Goal: Transaction & Acquisition: Purchase product/service

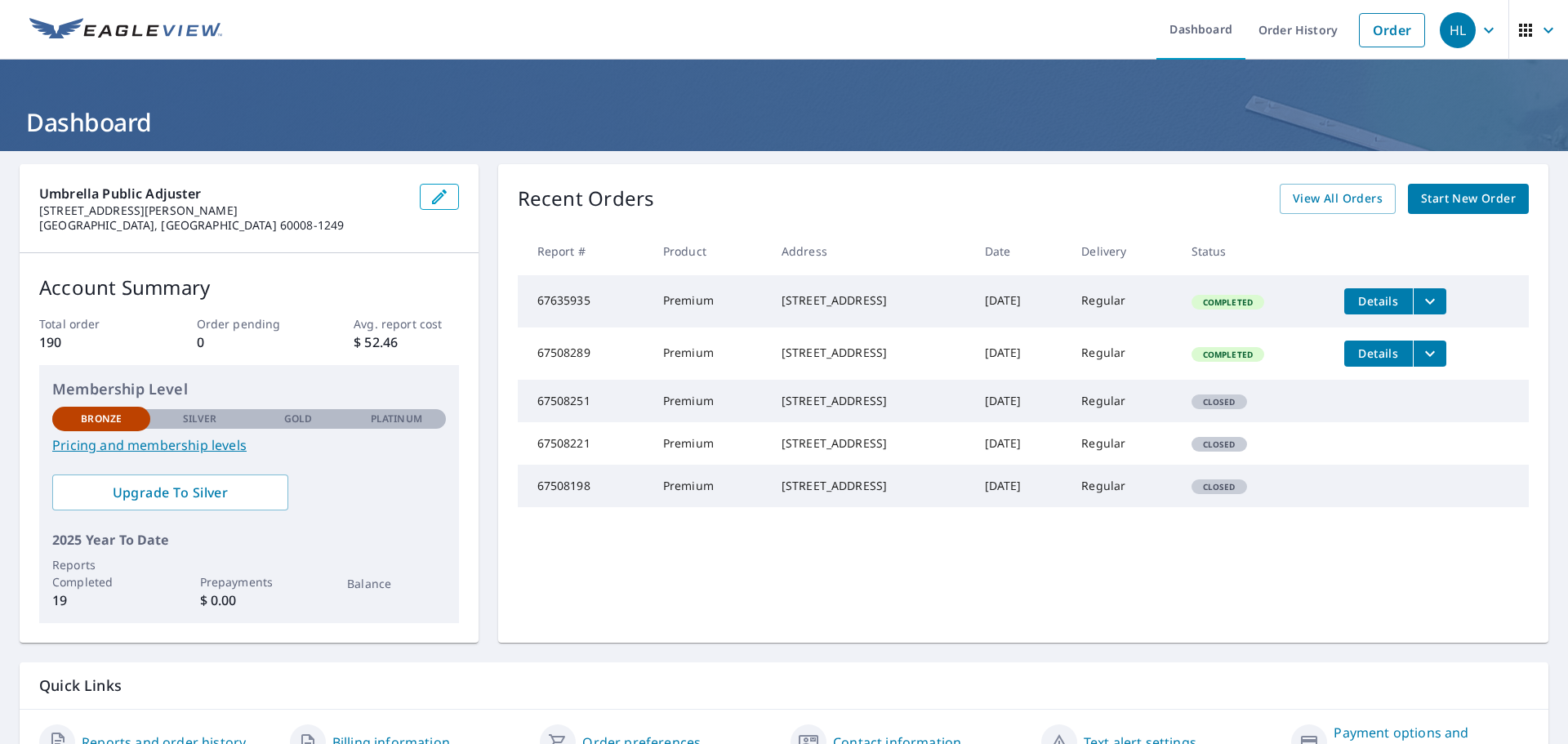
click at [1461, 203] on span "Start New Order" at bounding box center [1469, 199] width 95 height 21
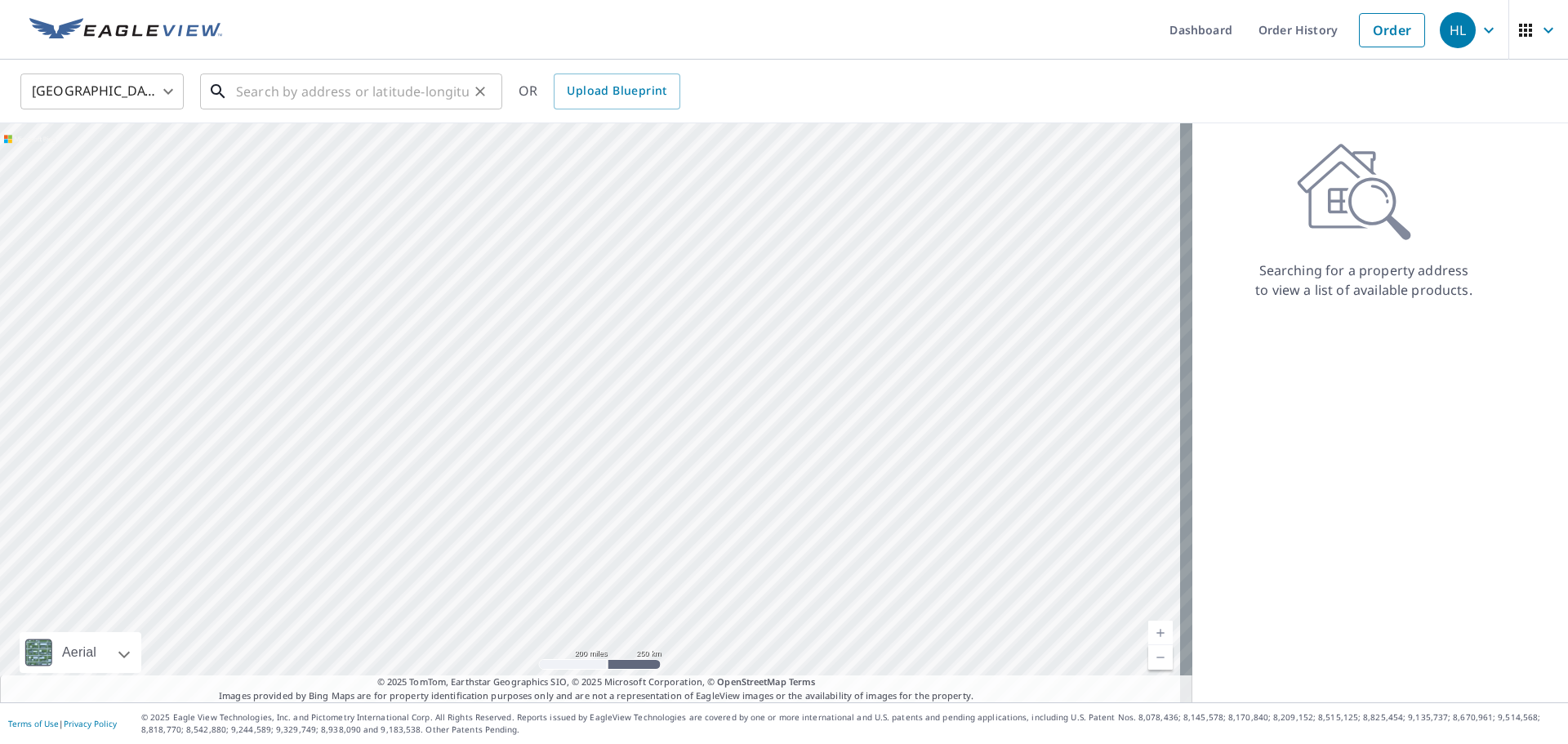
click at [334, 88] on input "text" at bounding box center [352, 91] width 233 height 46
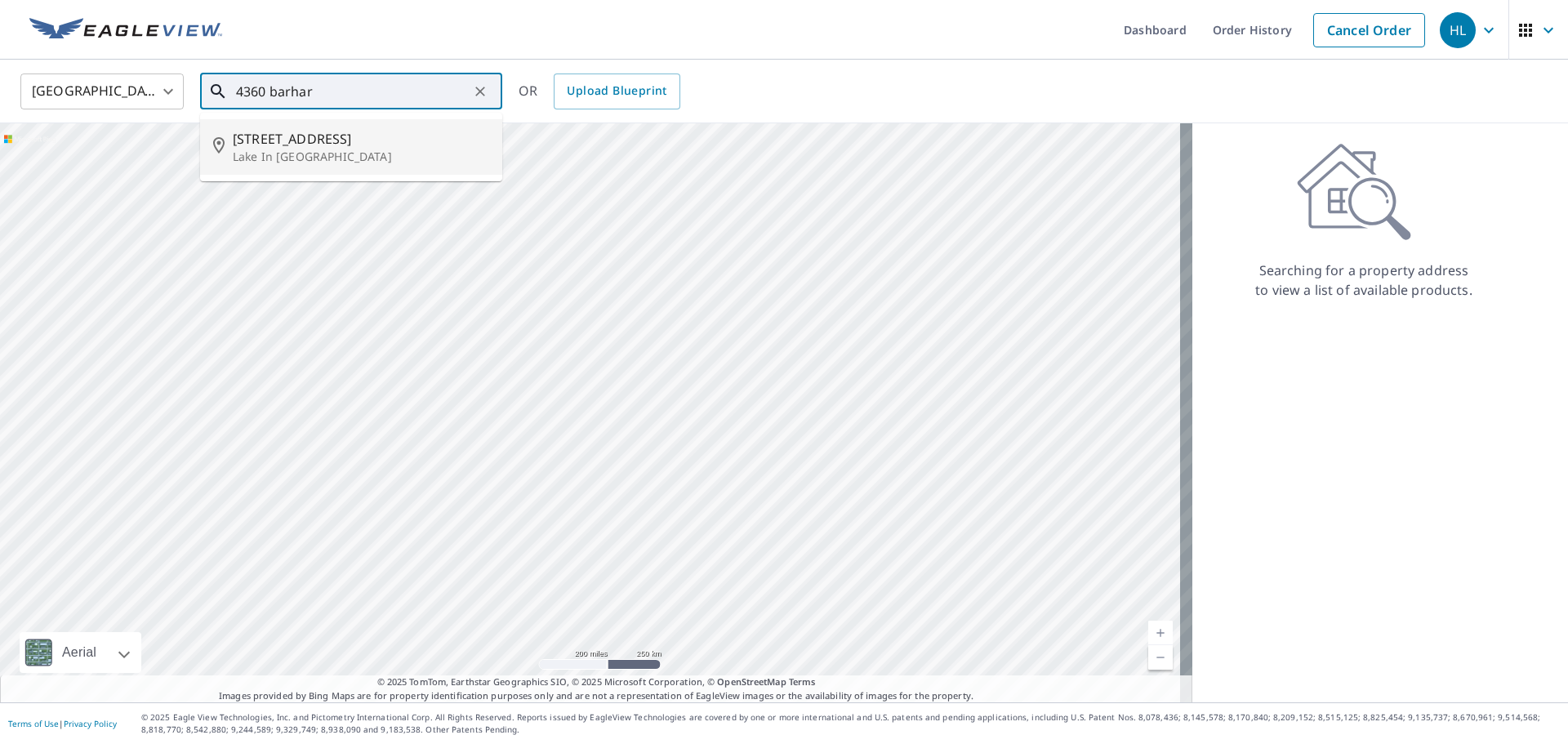
click at [331, 147] on span "[STREET_ADDRESS]" at bounding box center [361, 139] width 257 height 20
type input "[STREET_ADDRESS][PERSON_NAME]"
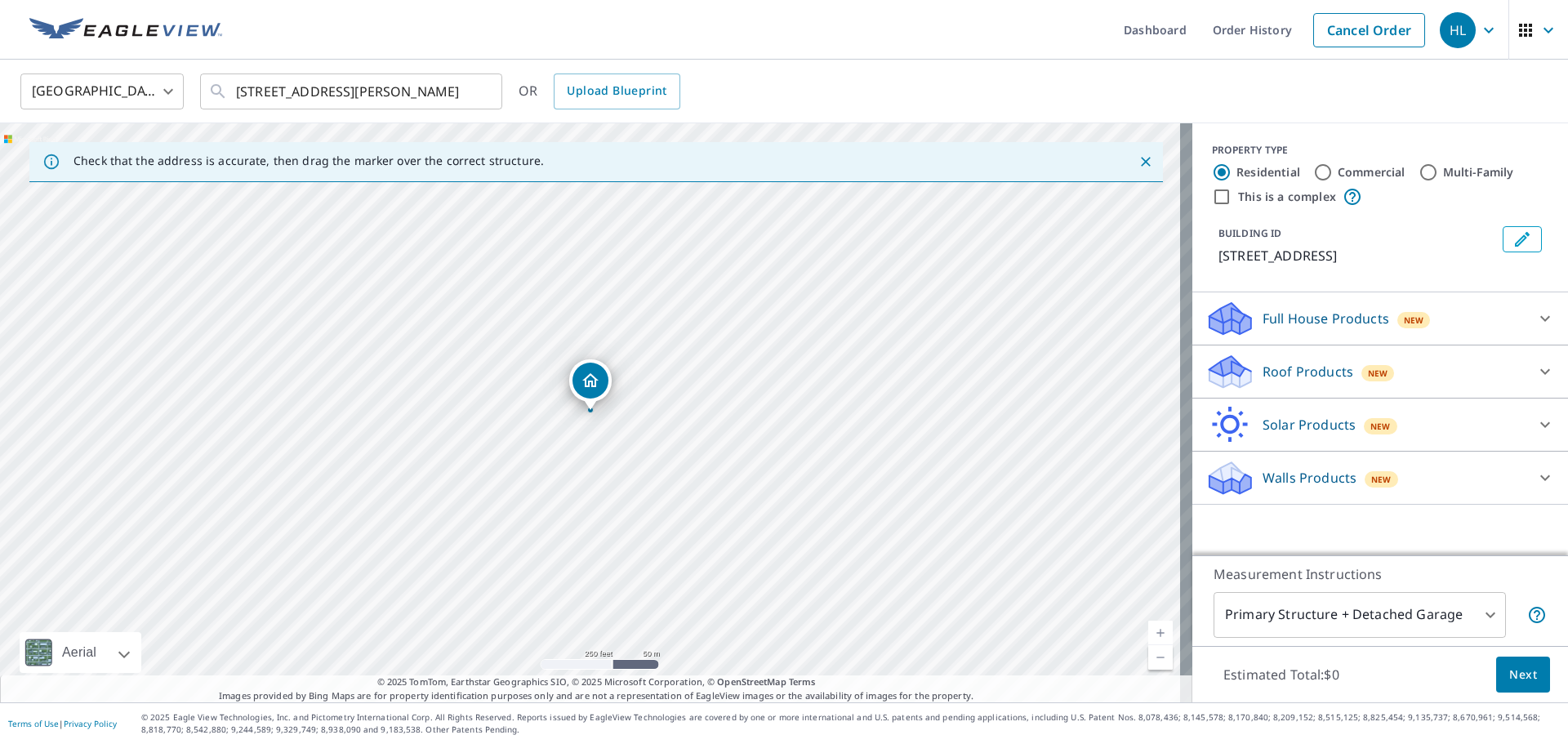
click at [1303, 381] on p "Roof Products" at bounding box center [1308, 372] width 90 height 20
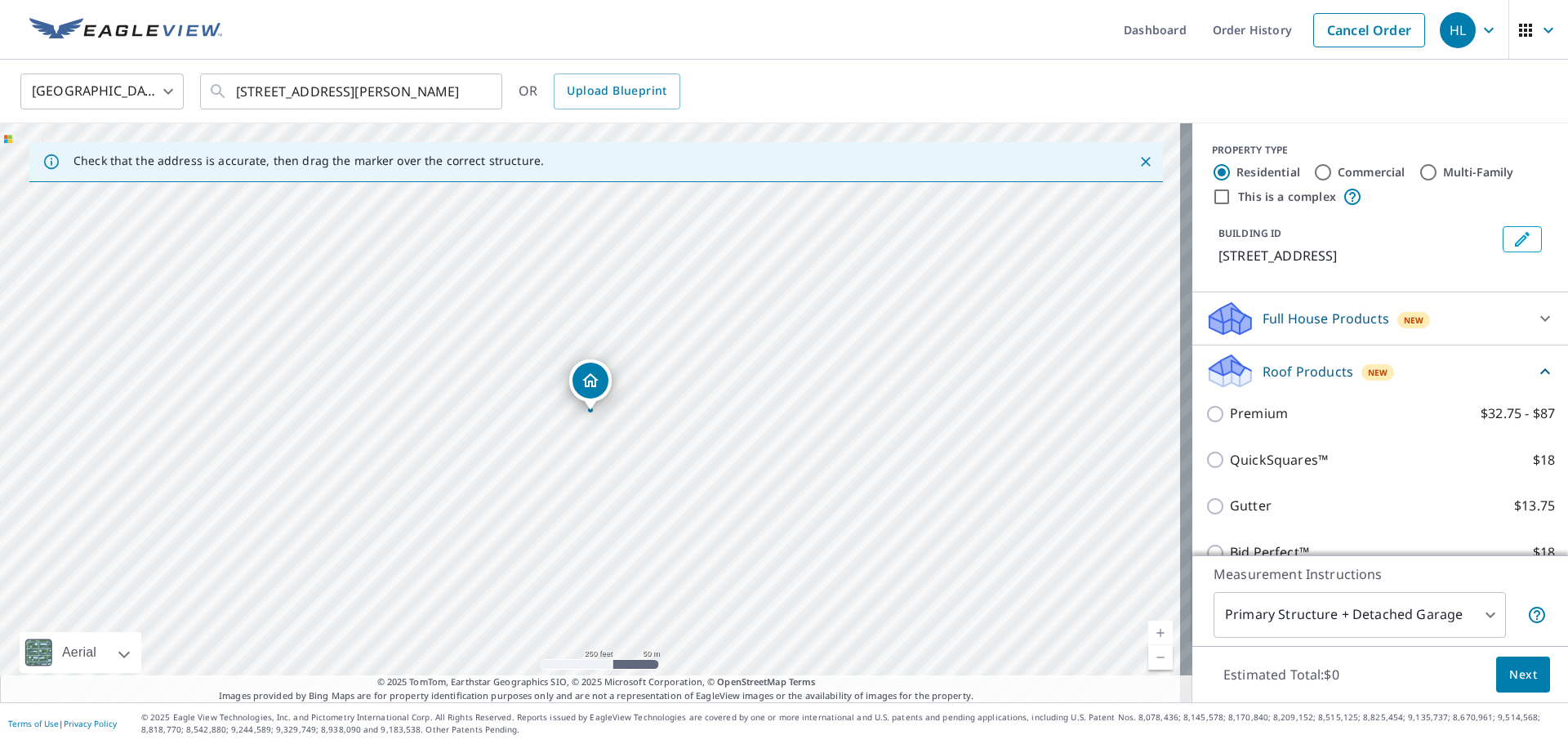
click at [1277, 329] on p "Full House Products" at bounding box center [1326, 319] width 126 height 20
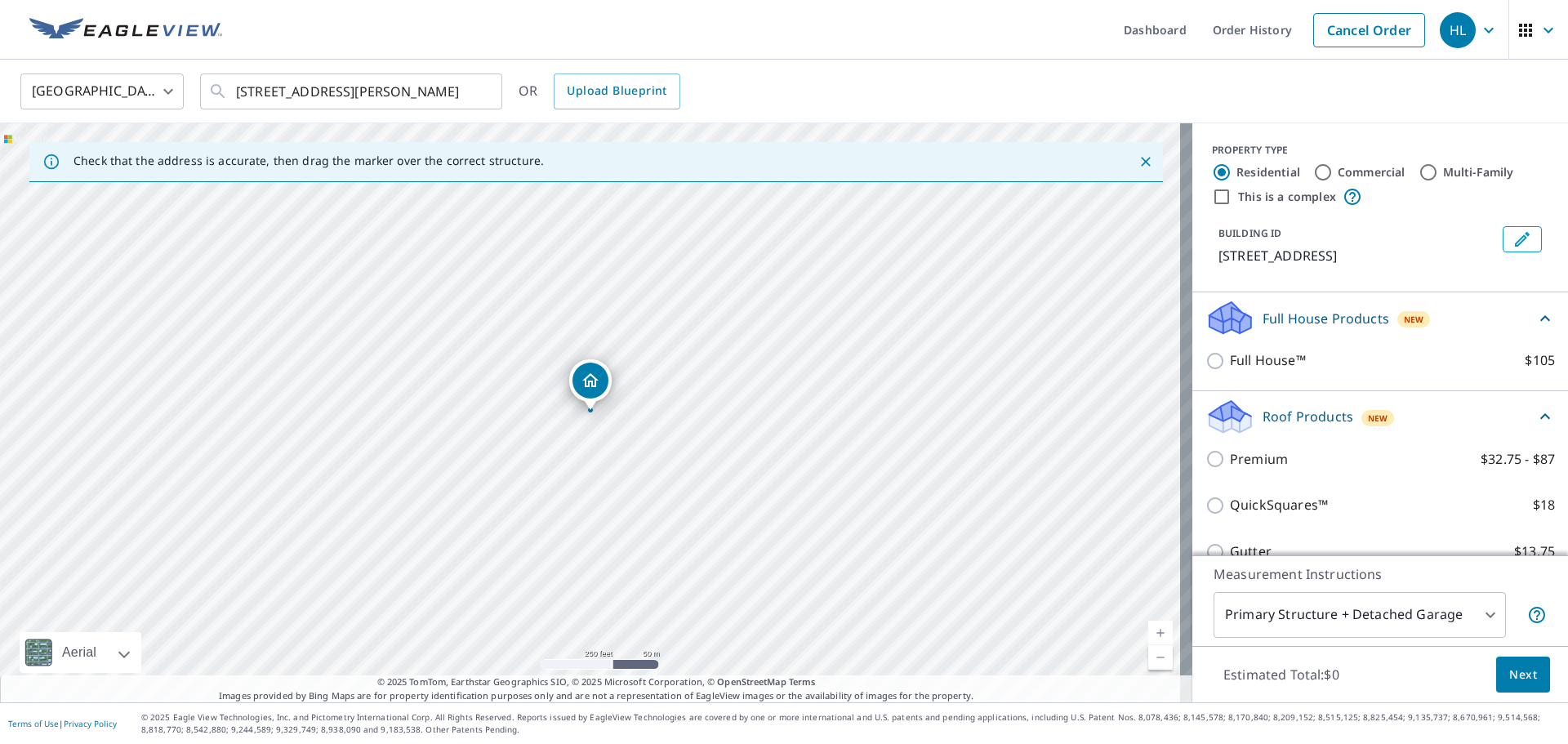
click at [1277, 426] on p "Roof Products" at bounding box center [1308, 416] width 90 height 20
click at [1277, 427] on p "Roof Products" at bounding box center [1308, 417] width 90 height 20
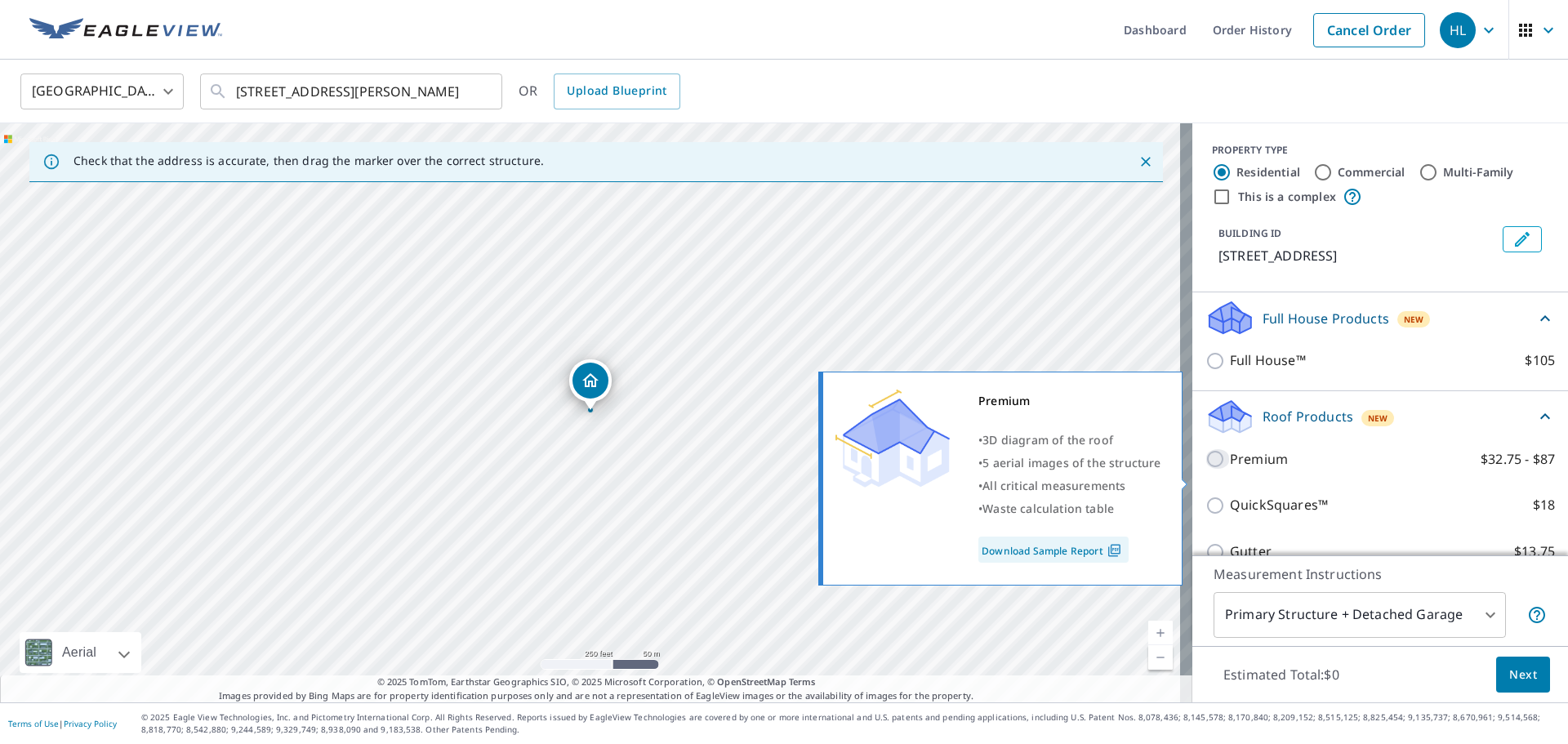
click at [1211, 469] on input "Premium $32.75 - $87" at bounding box center [1218, 459] width 24 height 20
checkbox input "true"
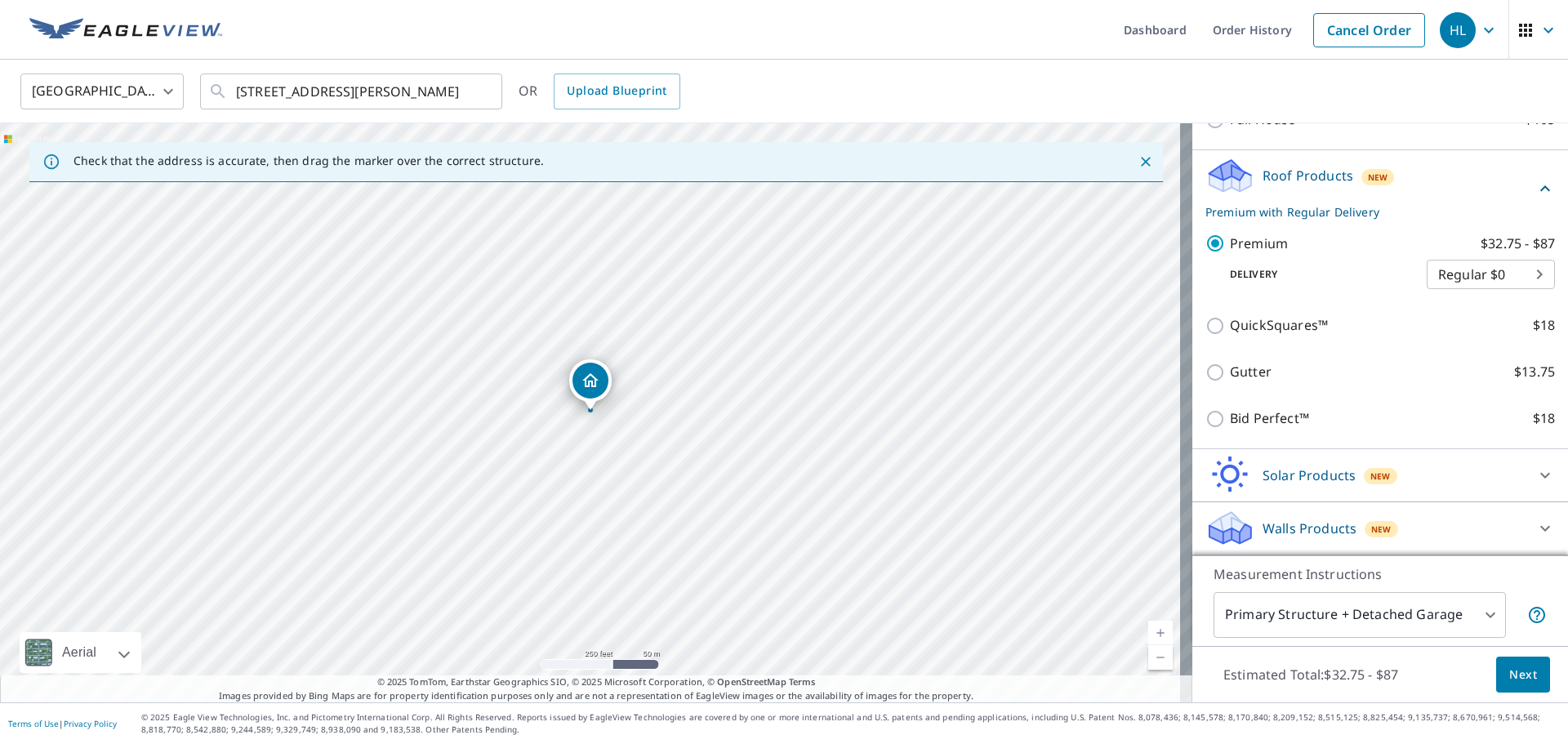
scroll to position [261, 0]
click at [1509, 674] on span "Next" at bounding box center [1523, 674] width 28 height 21
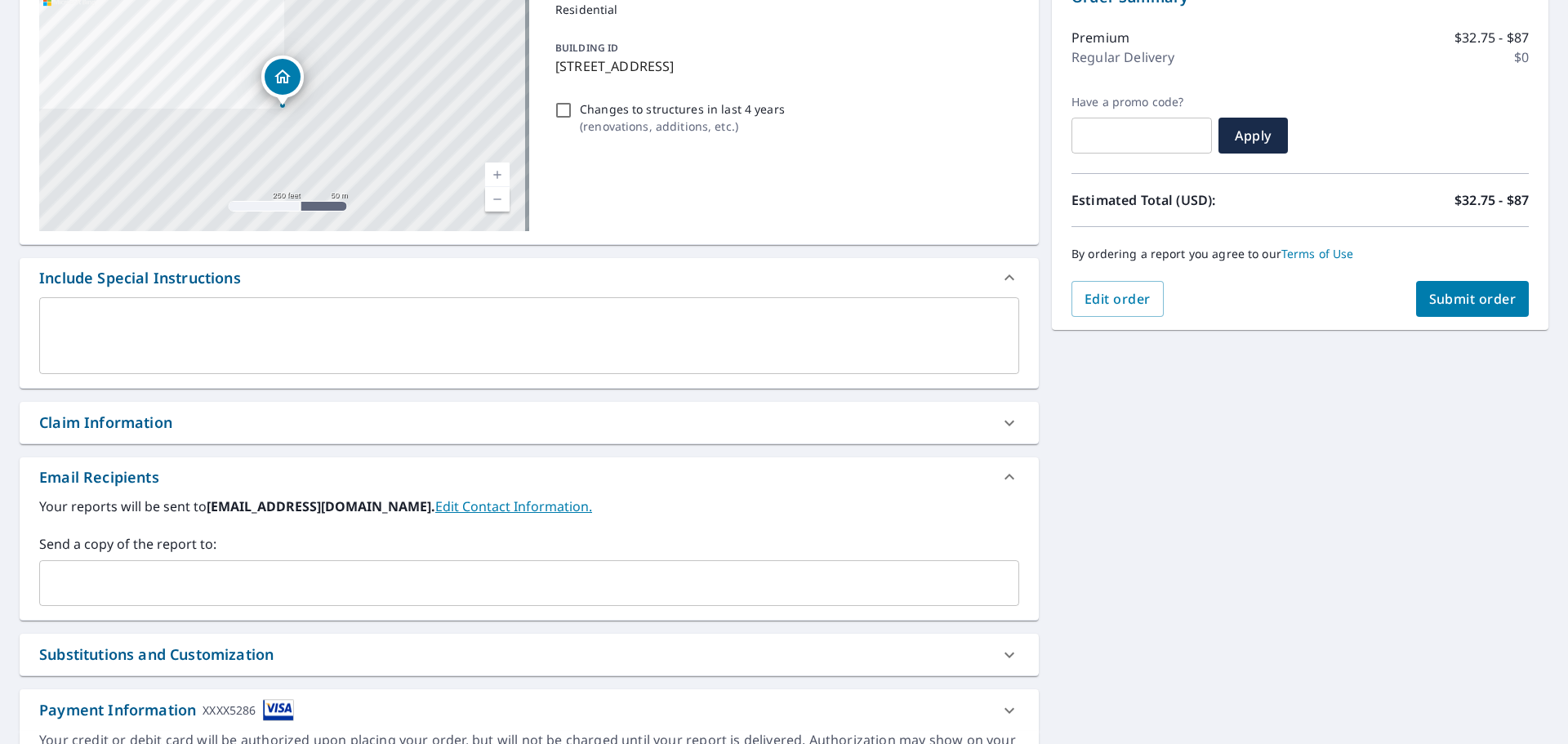
scroll to position [245, 0]
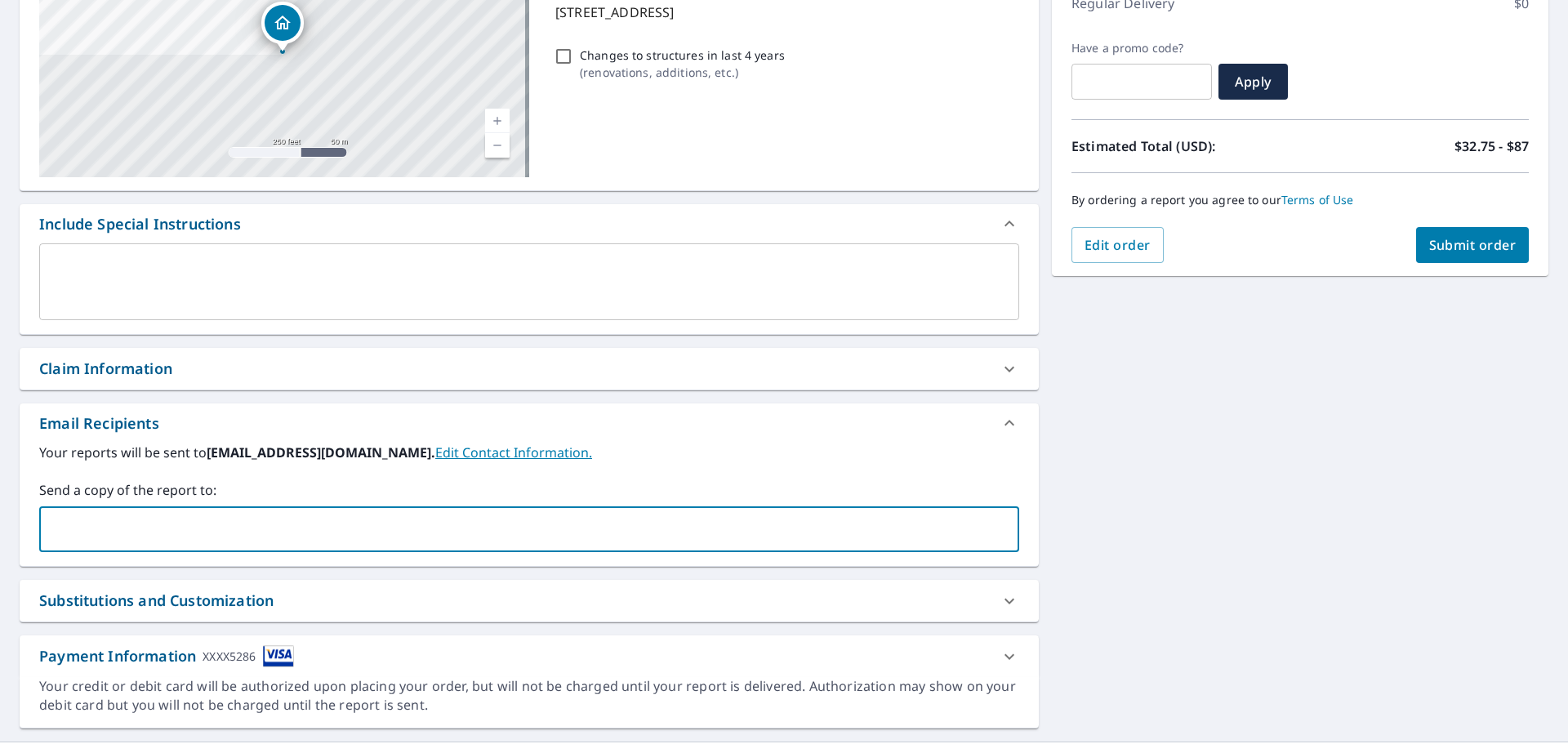
click at [117, 535] on input "text" at bounding box center [518, 529] width 941 height 31
type input "rd3enterprise"
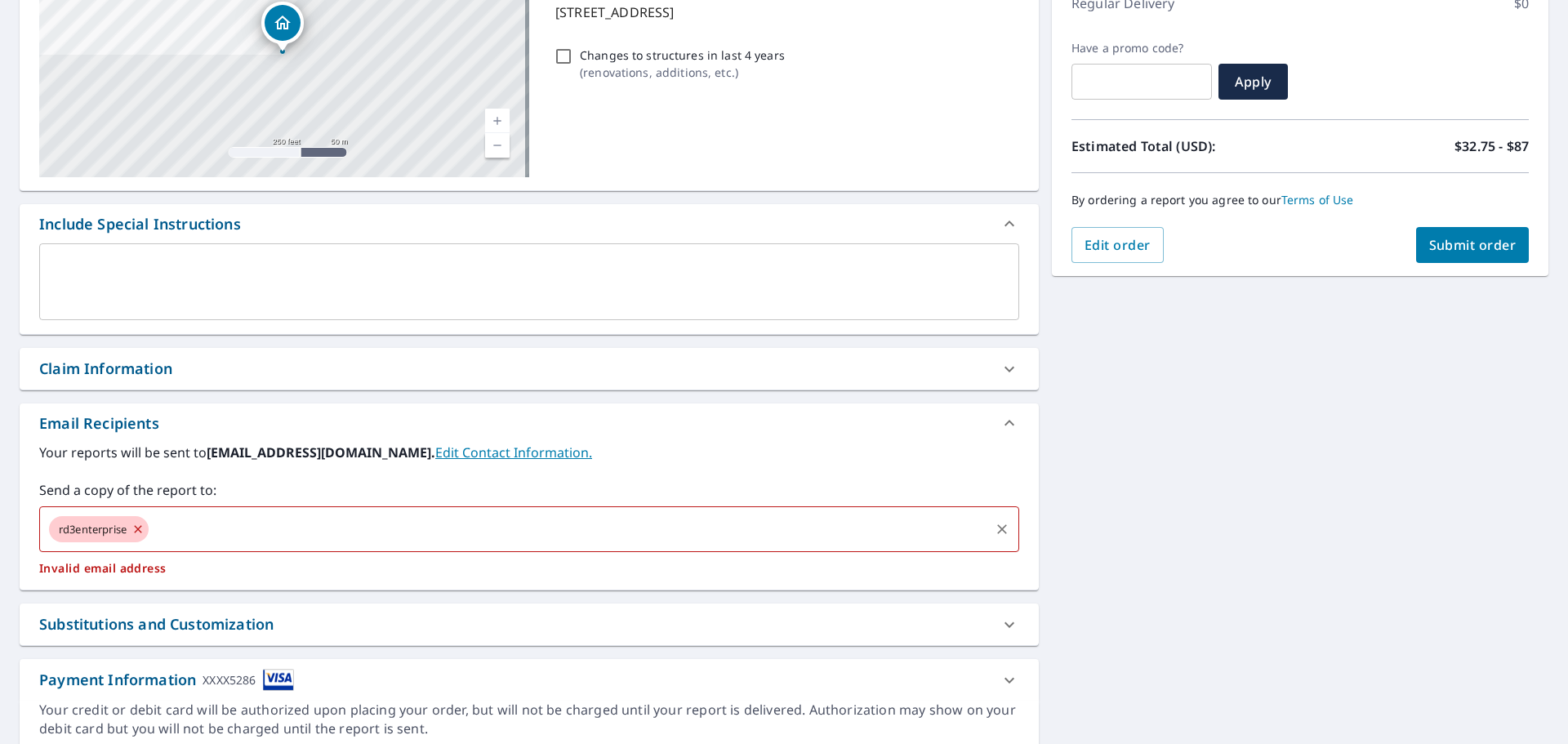
click at [193, 530] on input "text" at bounding box center [569, 529] width 836 height 31
click at [141, 531] on icon at bounding box center [137, 529] width 7 height 7
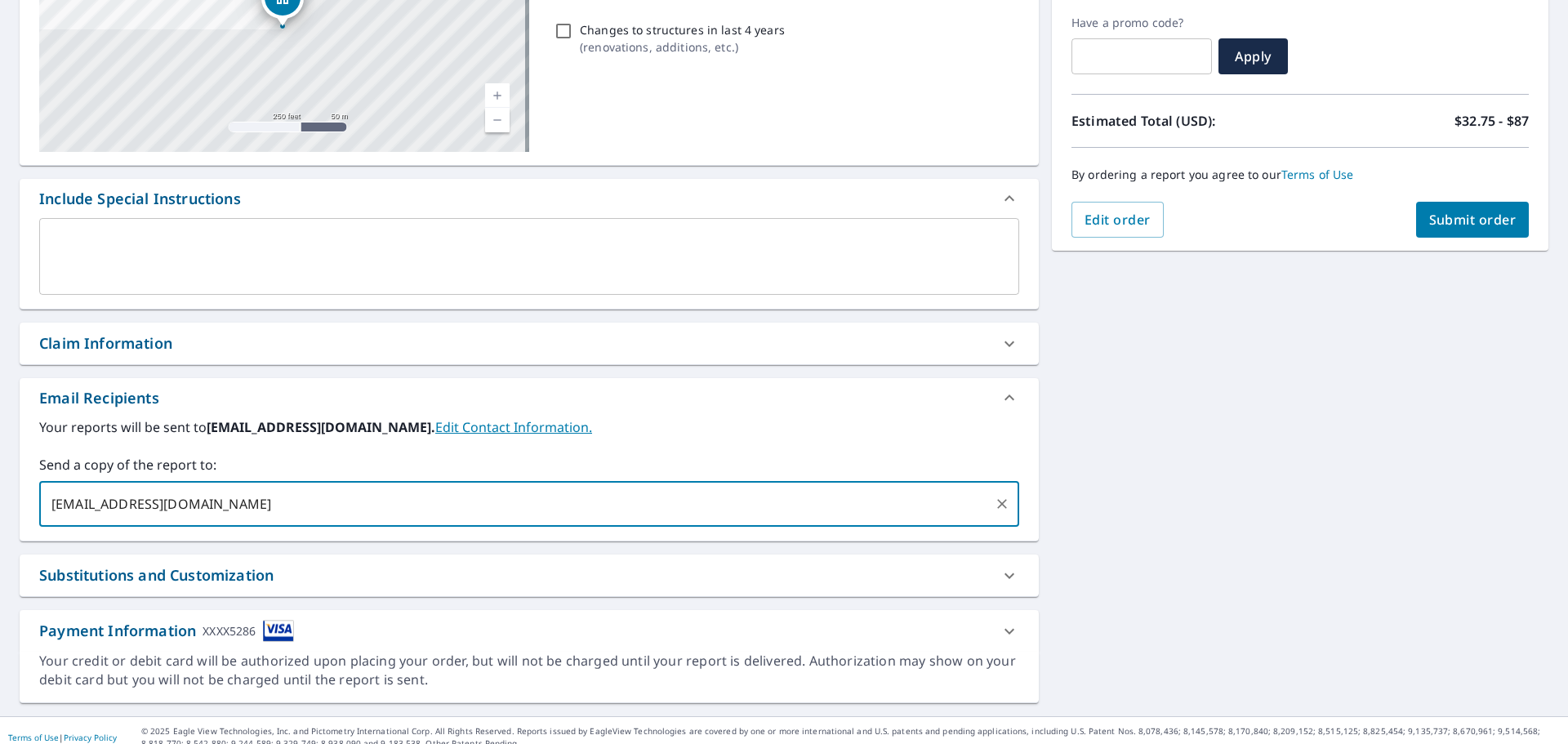
scroll to position [284, 0]
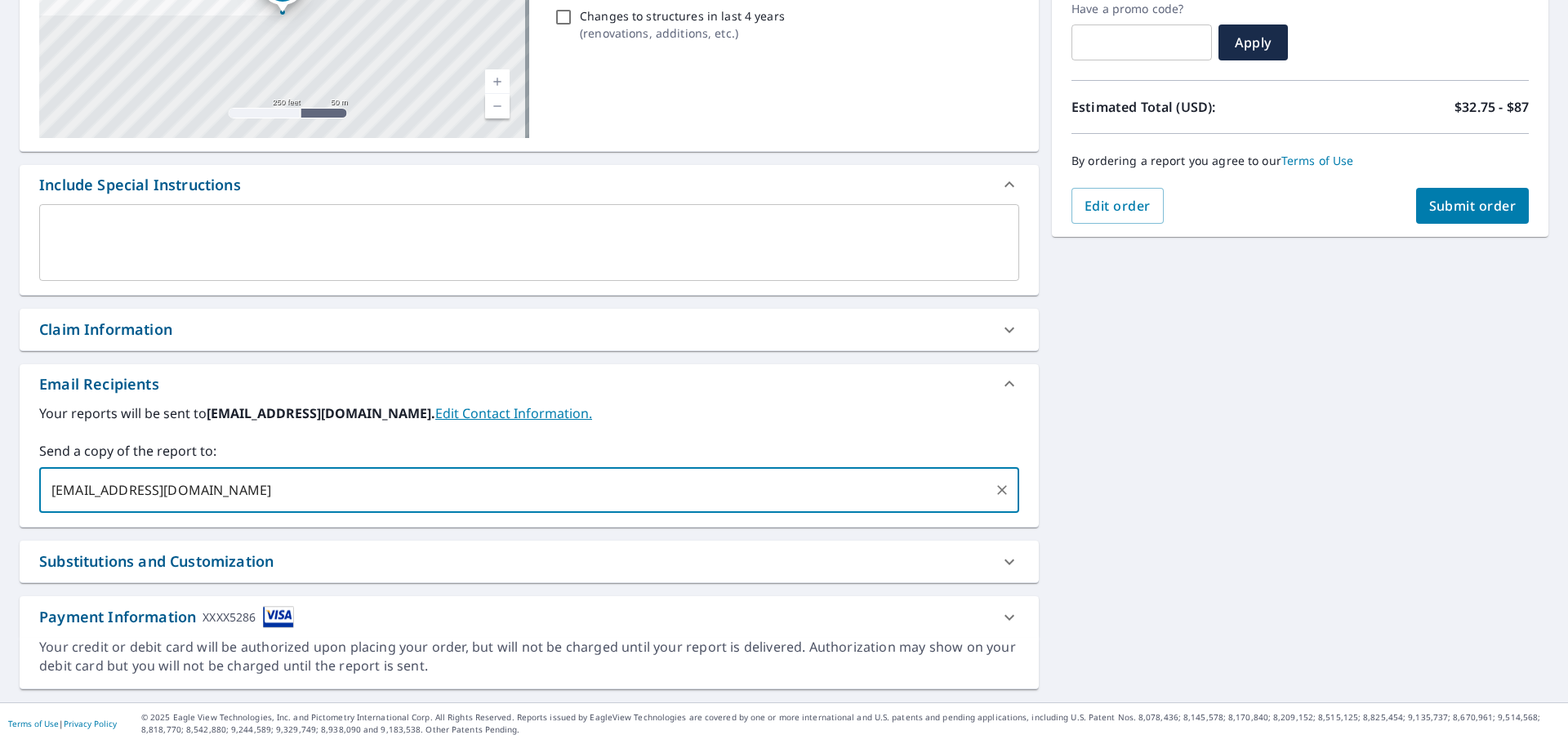
type input "[EMAIL_ADDRESS][DOMAIN_NAME]"
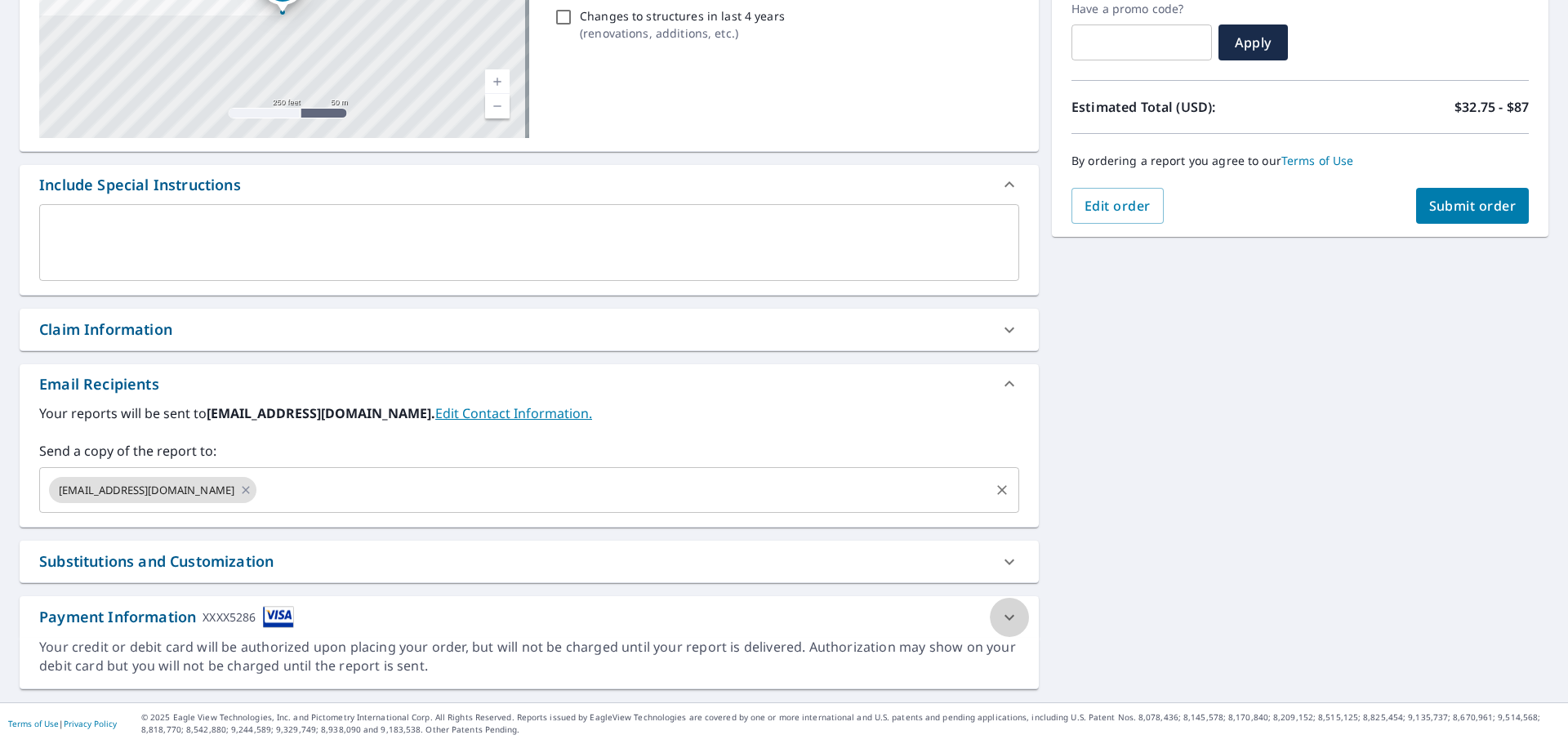
click at [1004, 615] on icon at bounding box center [1009, 617] width 10 height 5
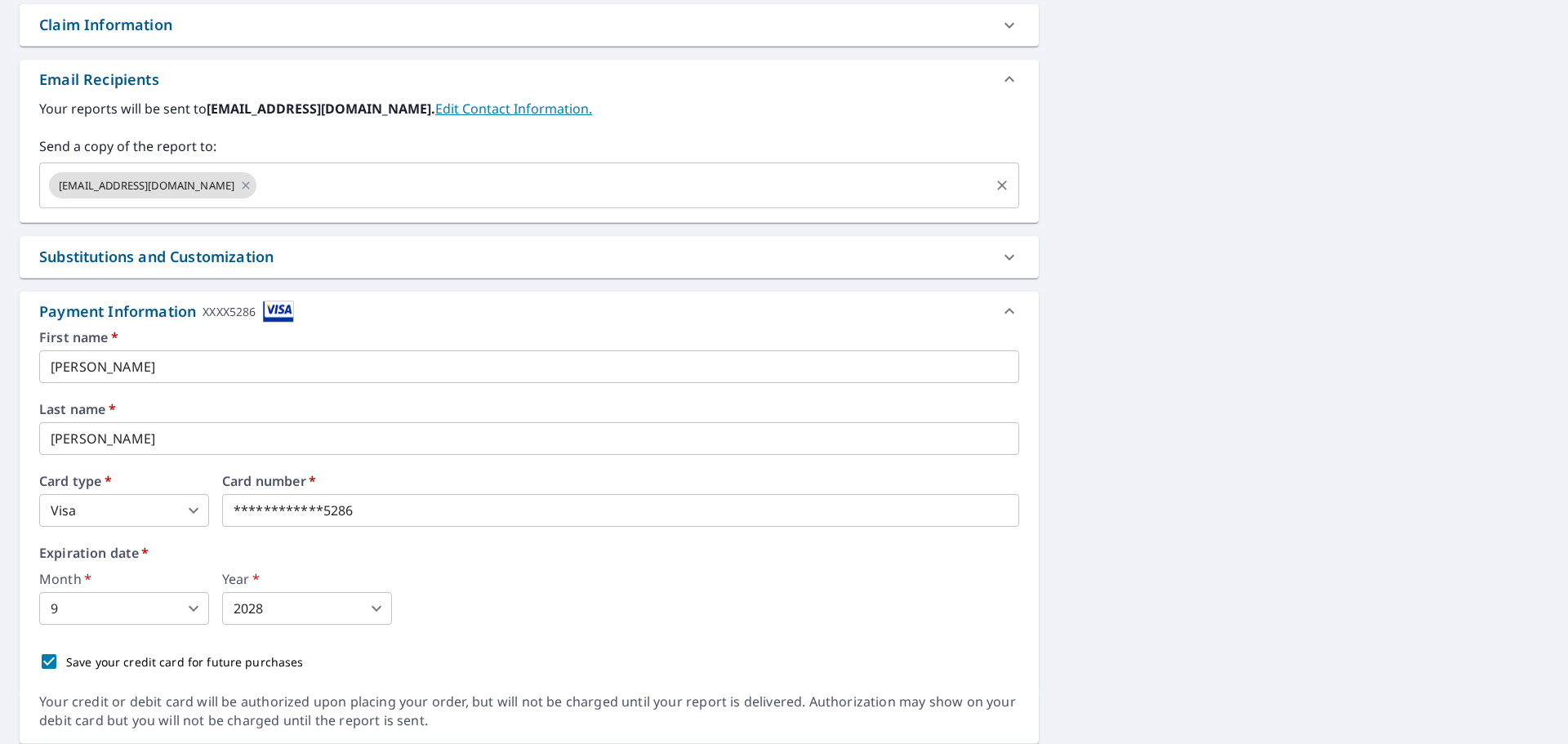
scroll to position [644, 0]
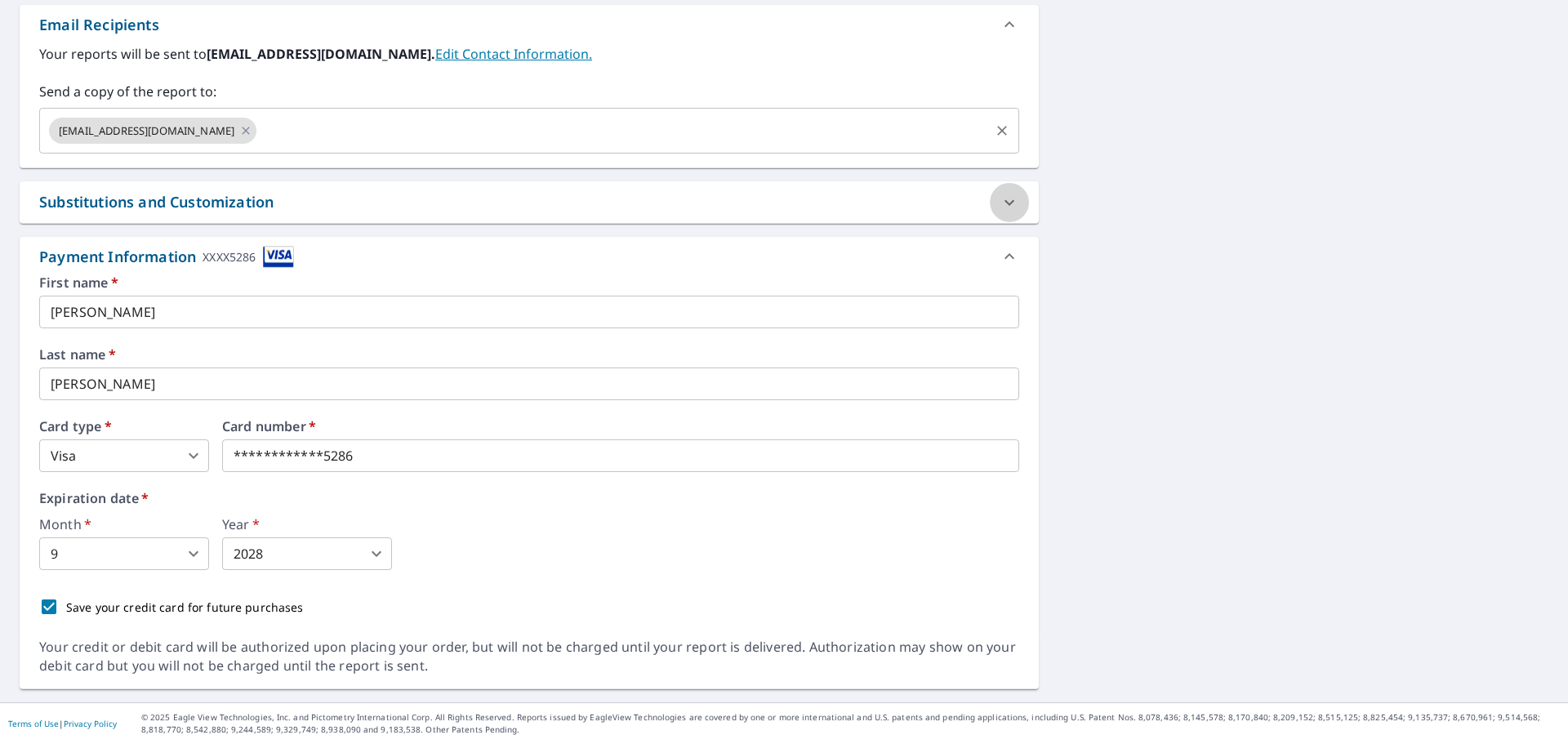
click at [1006, 201] on icon at bounding box center [1010, 202] width 20 height 20
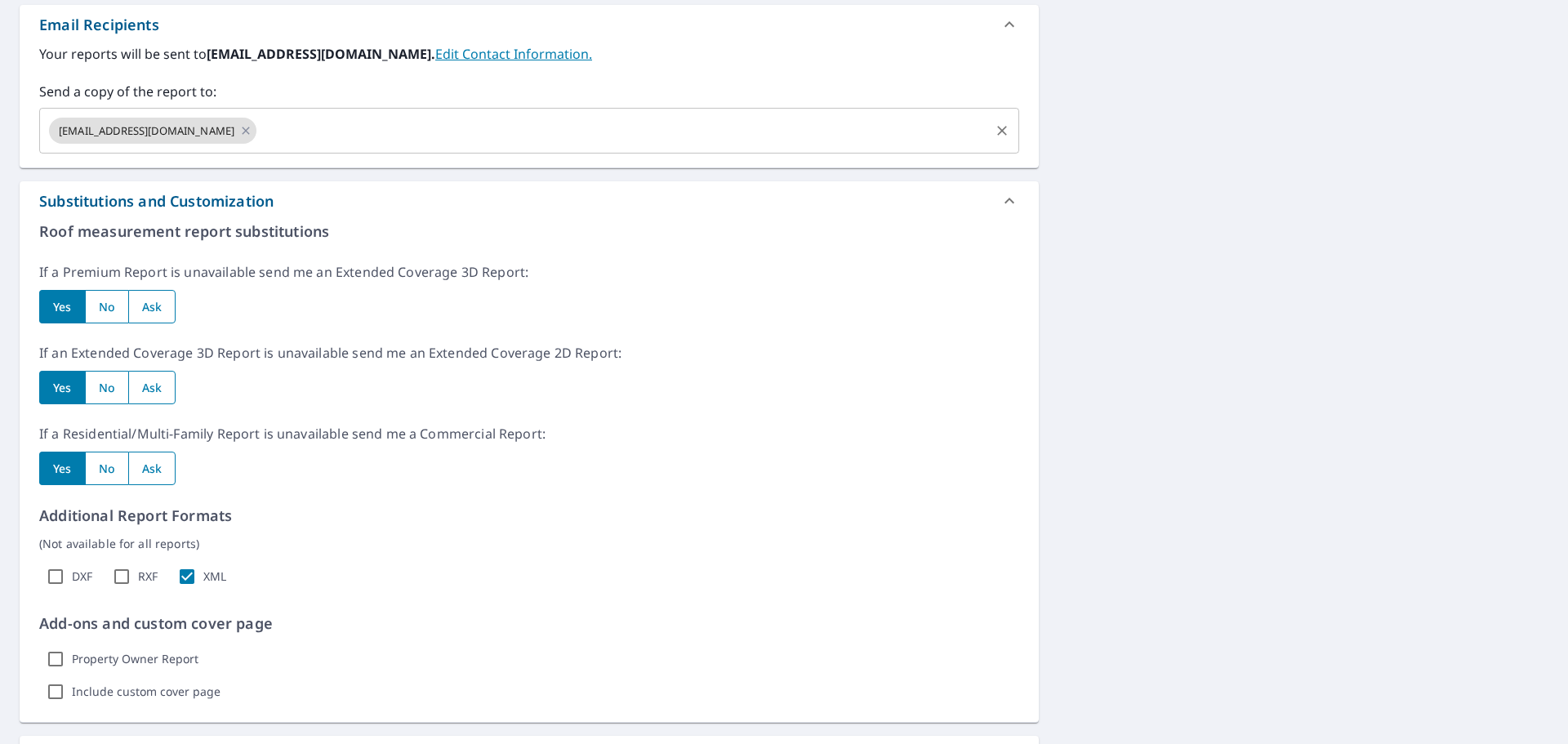
click at [1000, 206] on icon at bounding box center [1010, 201] width 20 height 20
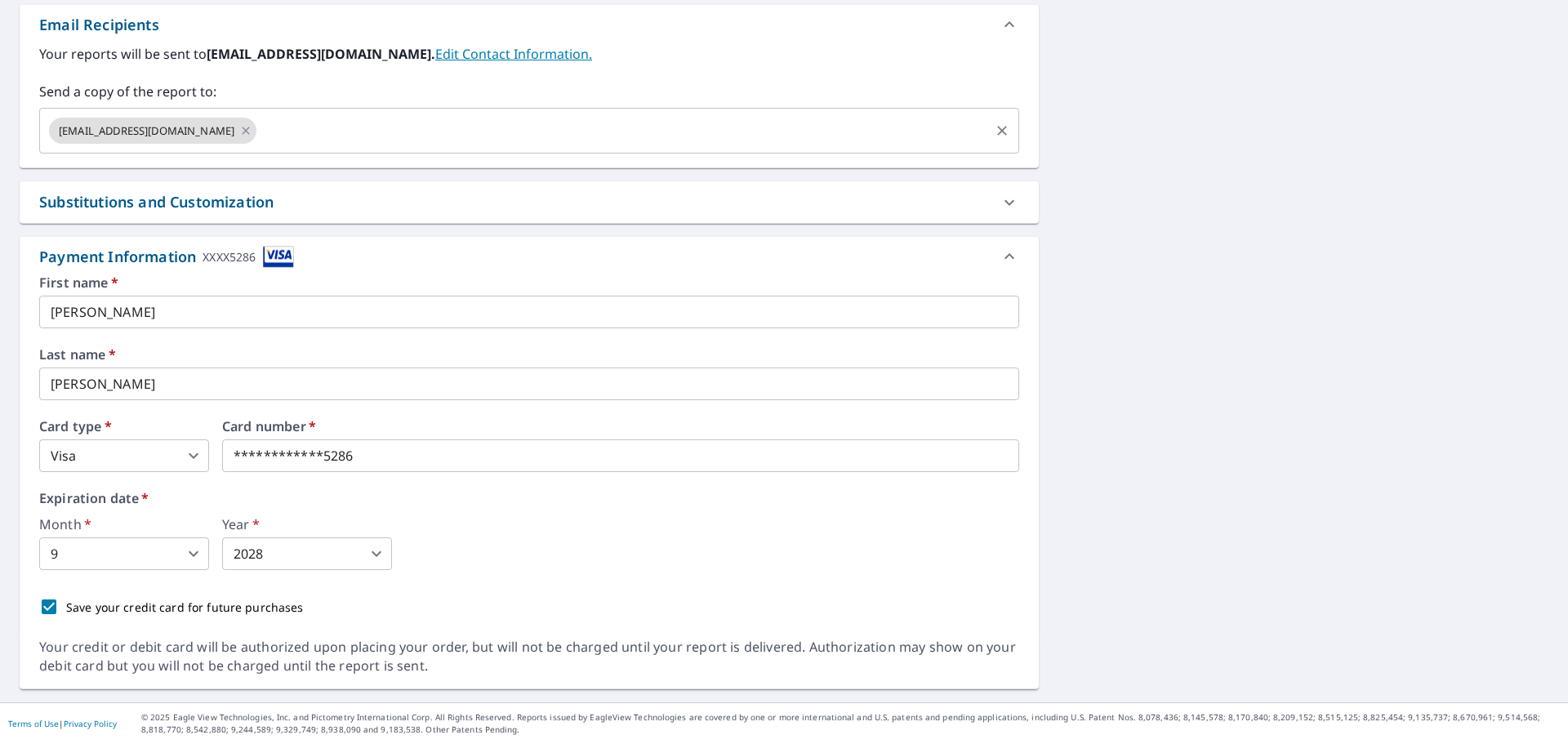
click at [1000, 206] on icon at bounding box center [1010, 202] width 20 height 20
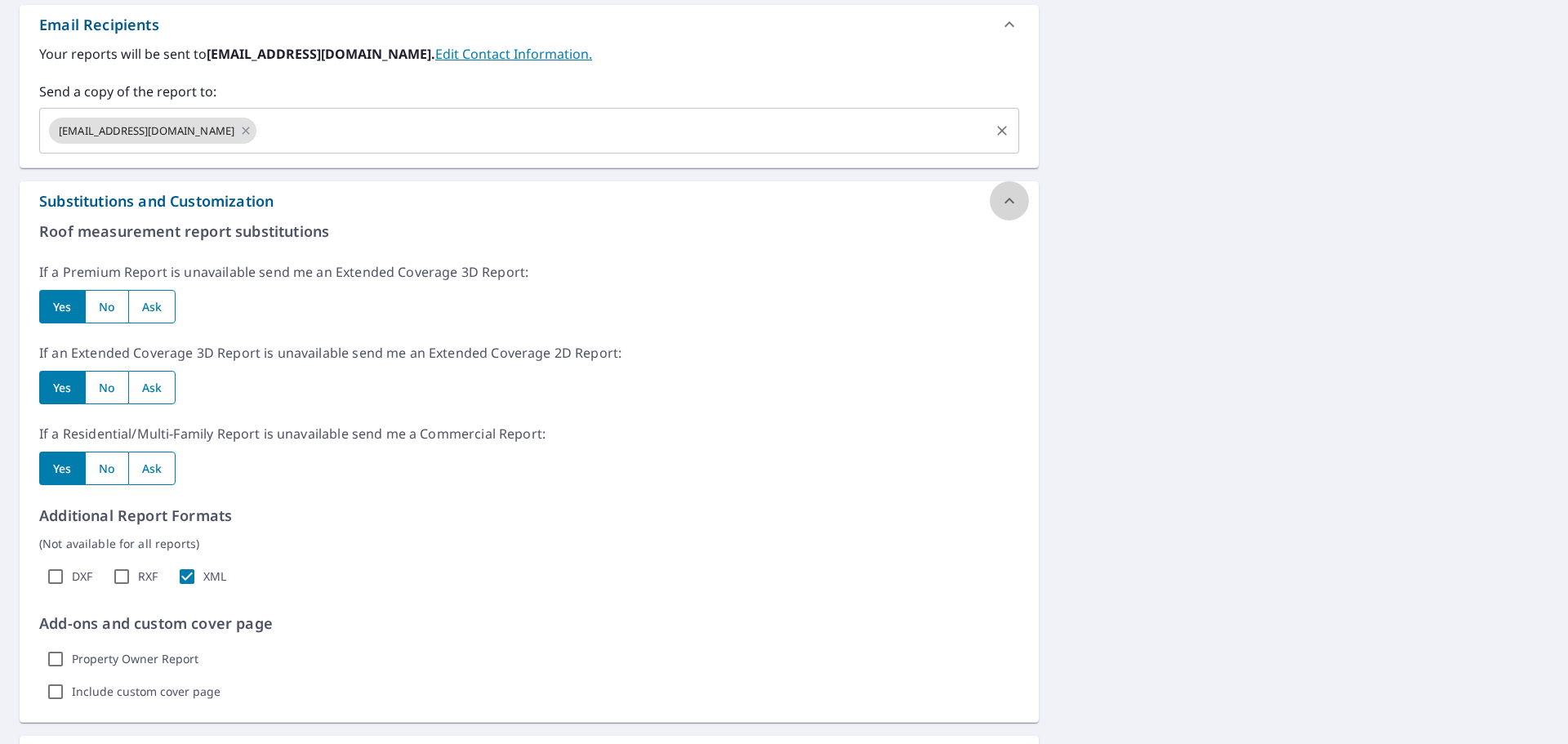
click at [1000, 206] on icon at bounding box center [1010, 201] width 20 height 20
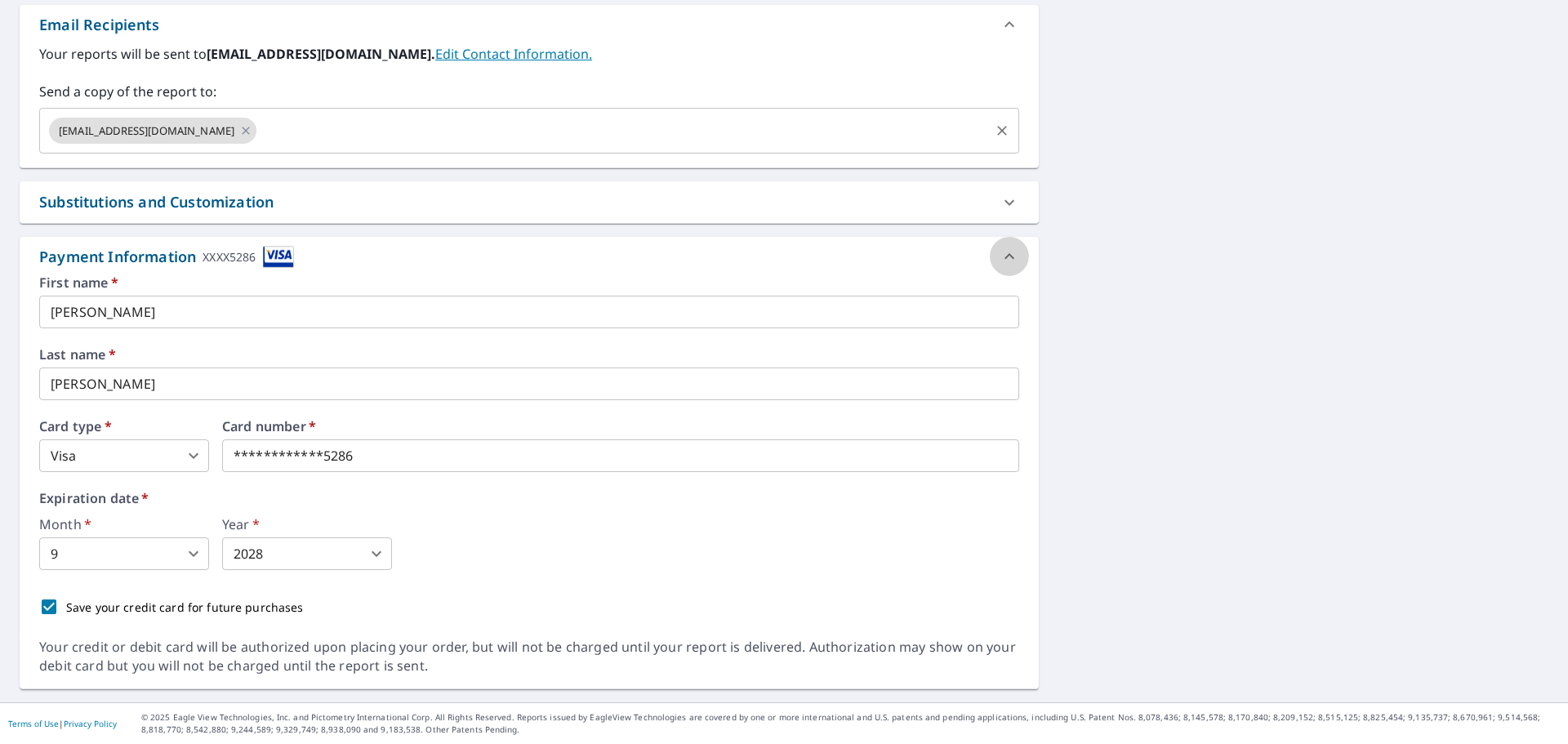
click at [1006, 258] on icon at bounding box center [1009, 256] width 10 height 5
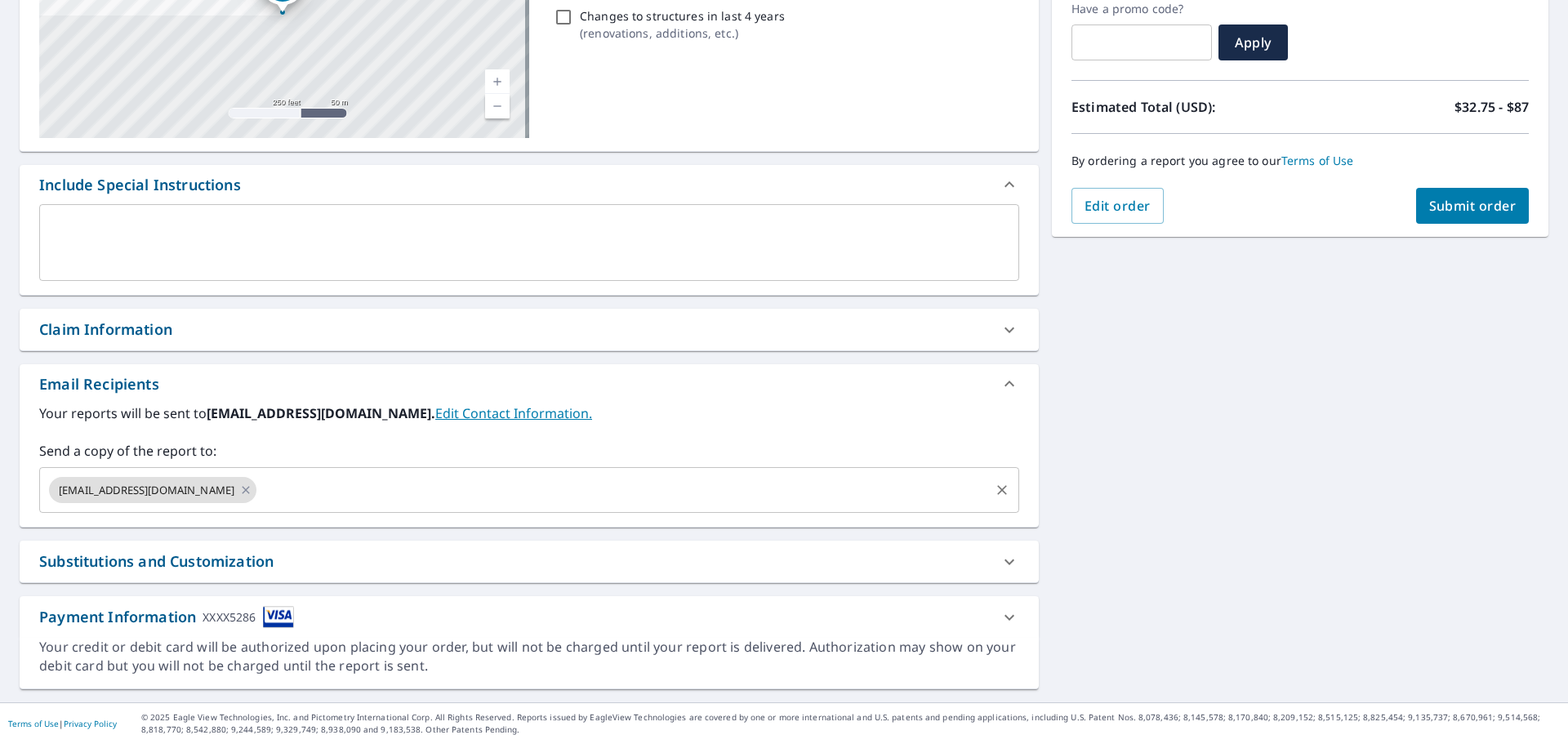
scroll to position [284, 0]
click at [1004, 618] on icon at bounding box center [1010, 618] width 20 height 20
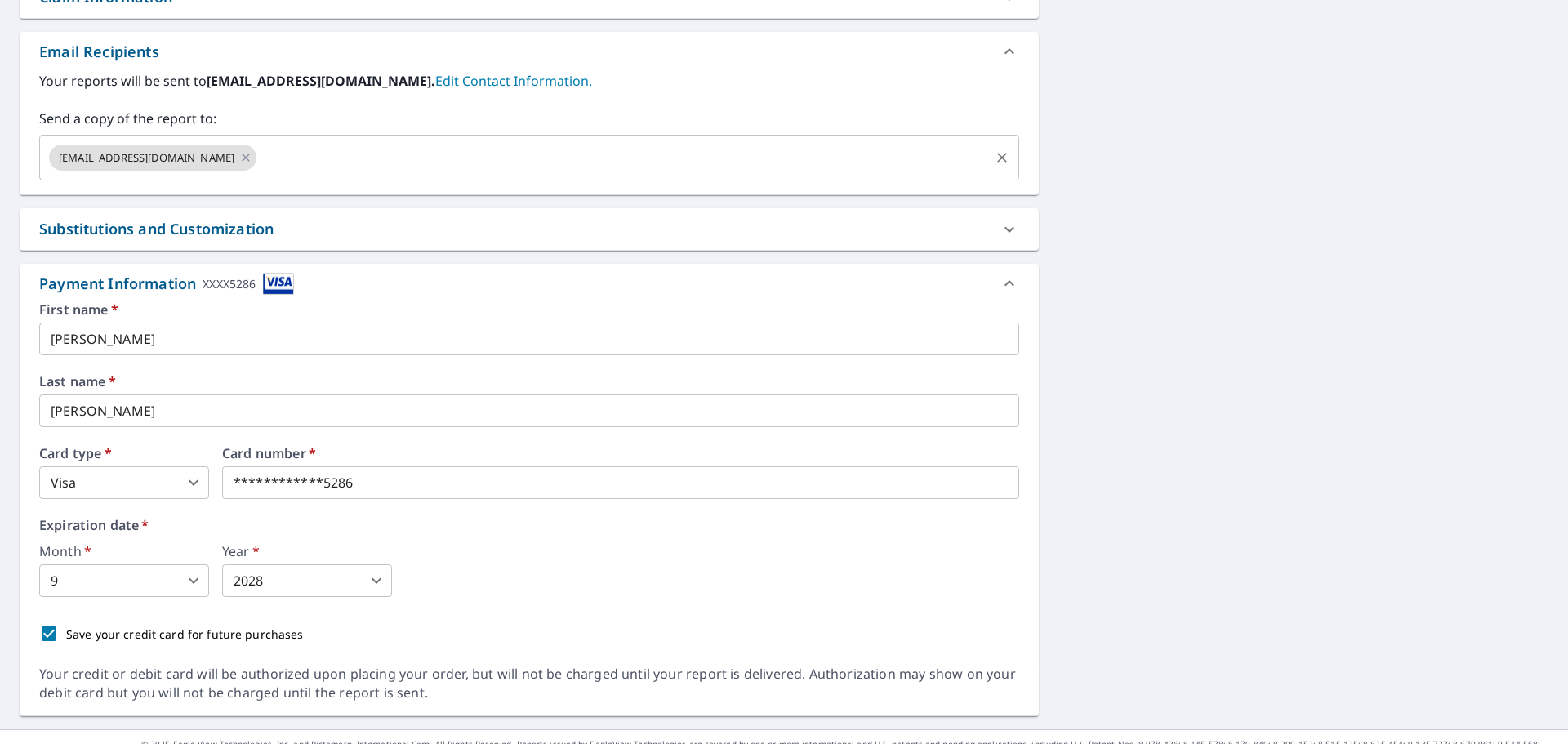
scroll to position [644, 0]
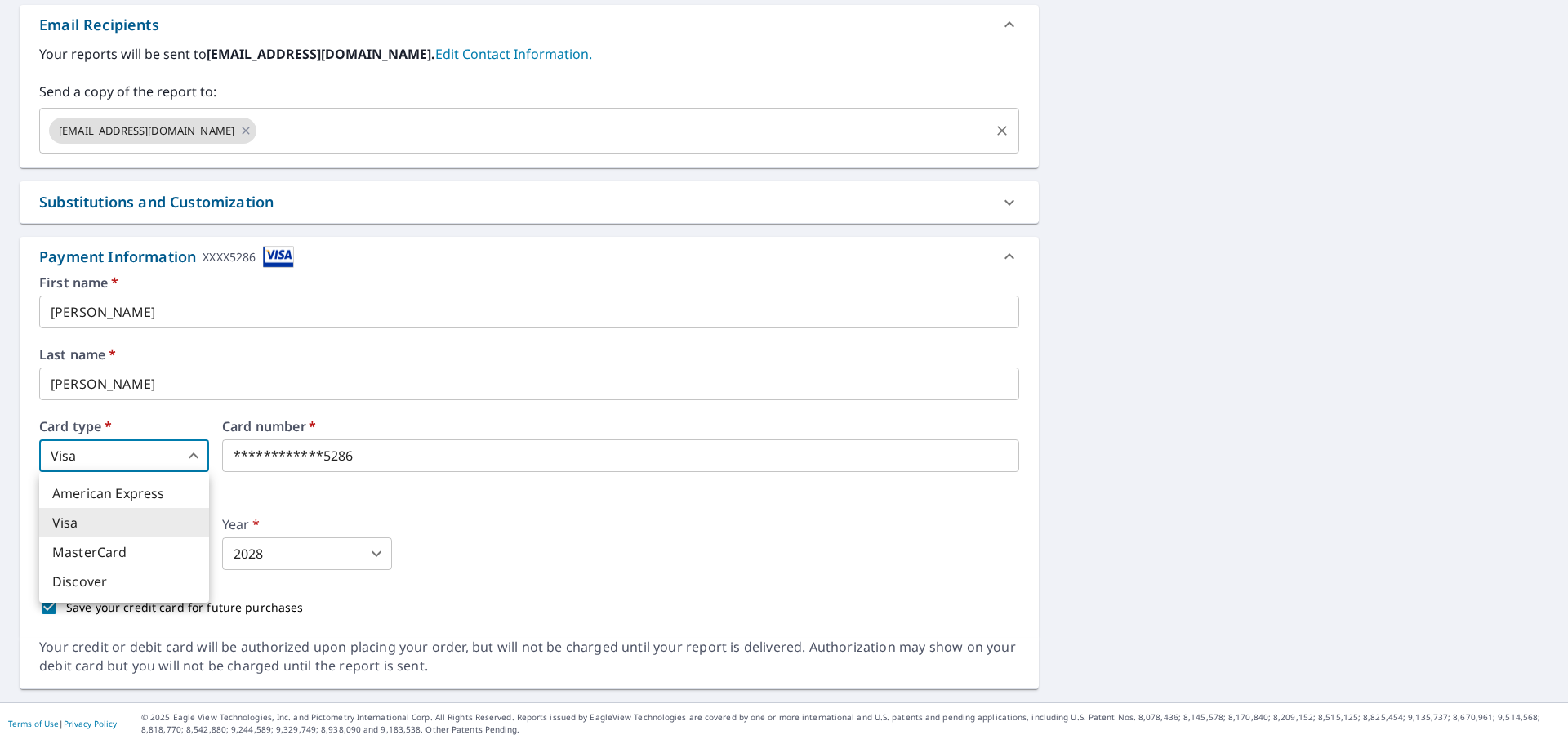
click at [191, 457] on body "HL HL Dashboard Order History Cancel Order HL Dashboard / Finalize Order Finali…" at bounding box center [784, 372] width 1568 height 744
click at [116, 553] on li "MasterCard" at bounding box center [124, 552] width 170 height 30
type input "3"
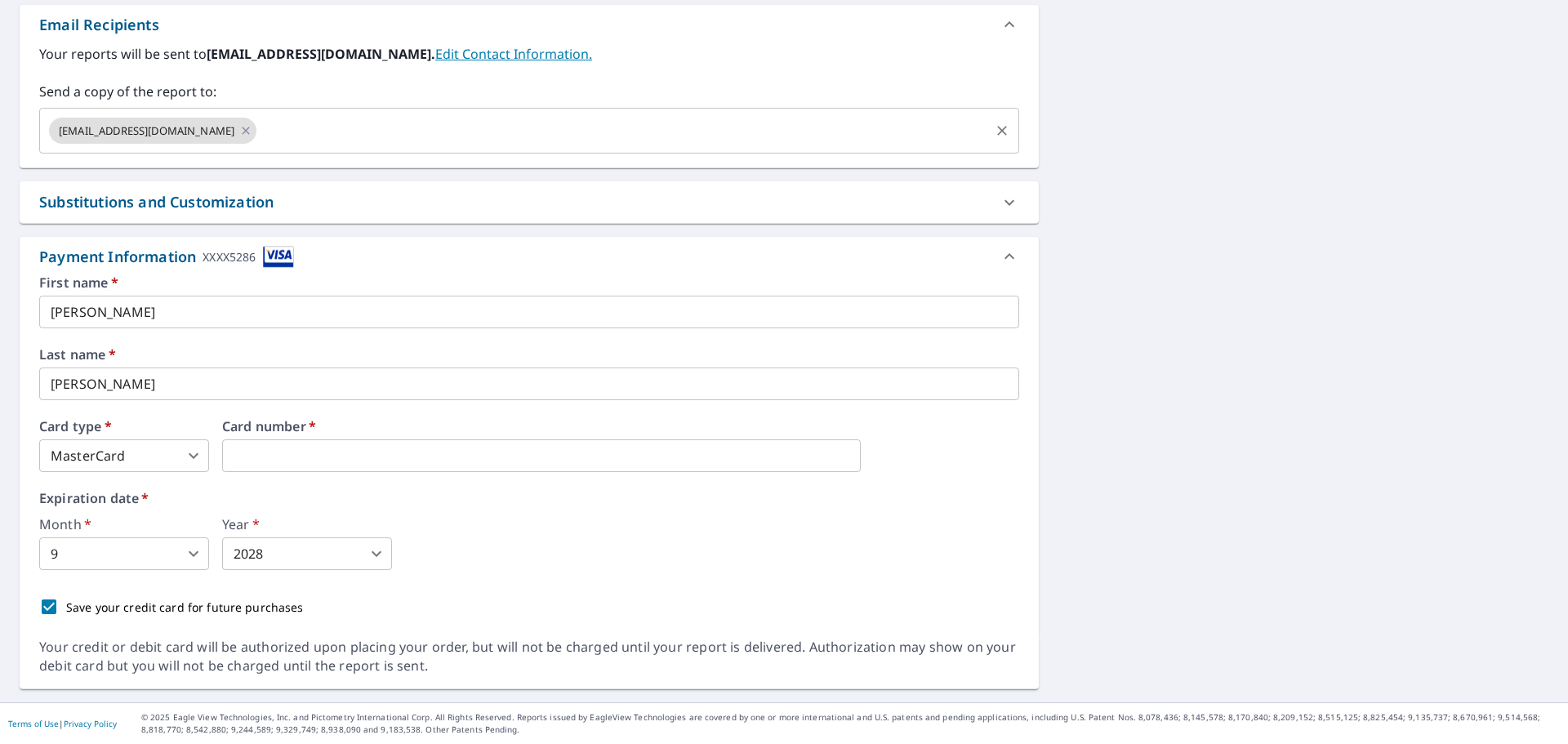
click at [187, 554] on body "HL HL Dashboard Order History Cancel Order HL Dashboard / Finalize Order Finali…" at bounding box center [784, 372] width 1568 height 744
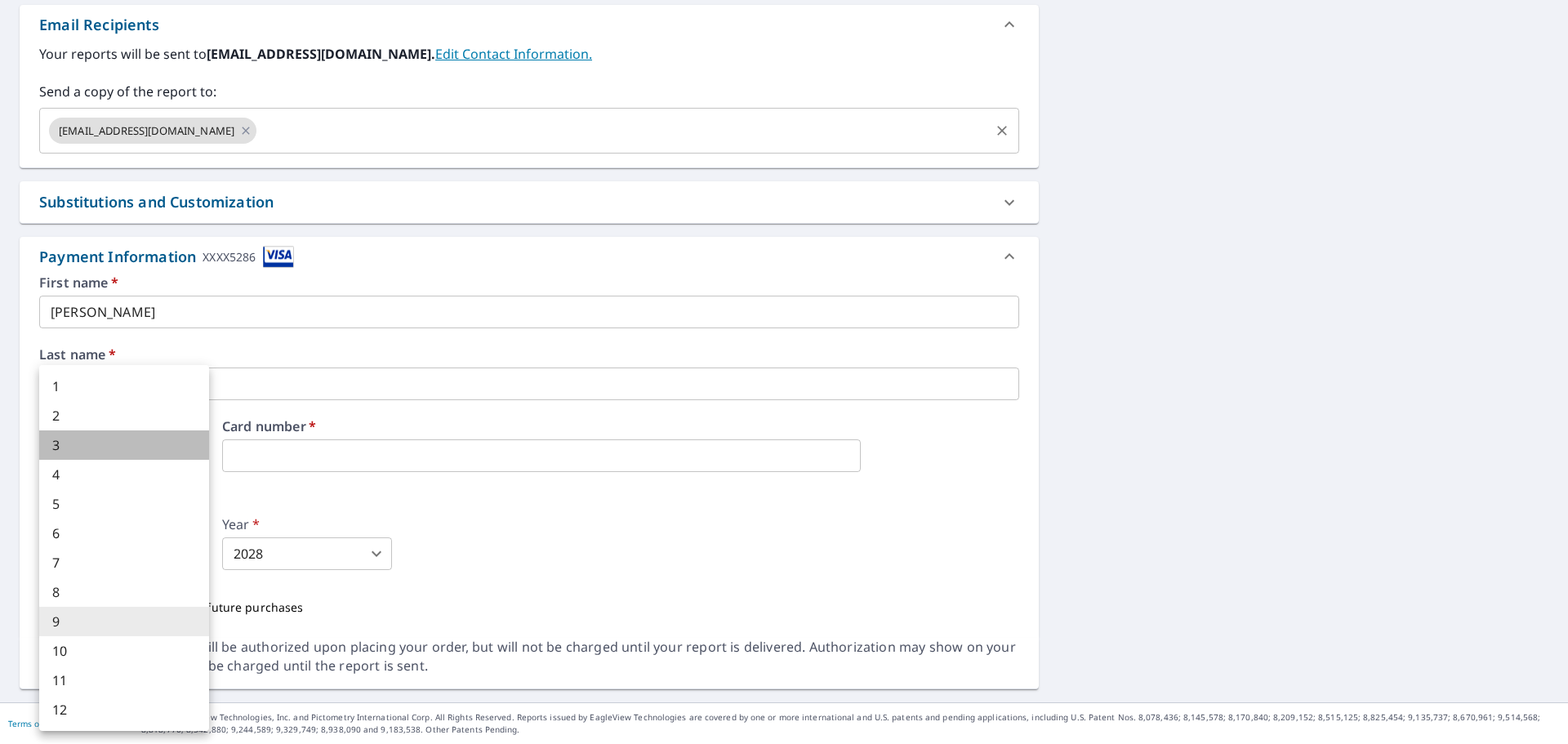
click at [84, 451] on li "3" at bounding box center [124, 445] width 170 height 30
type input "3"
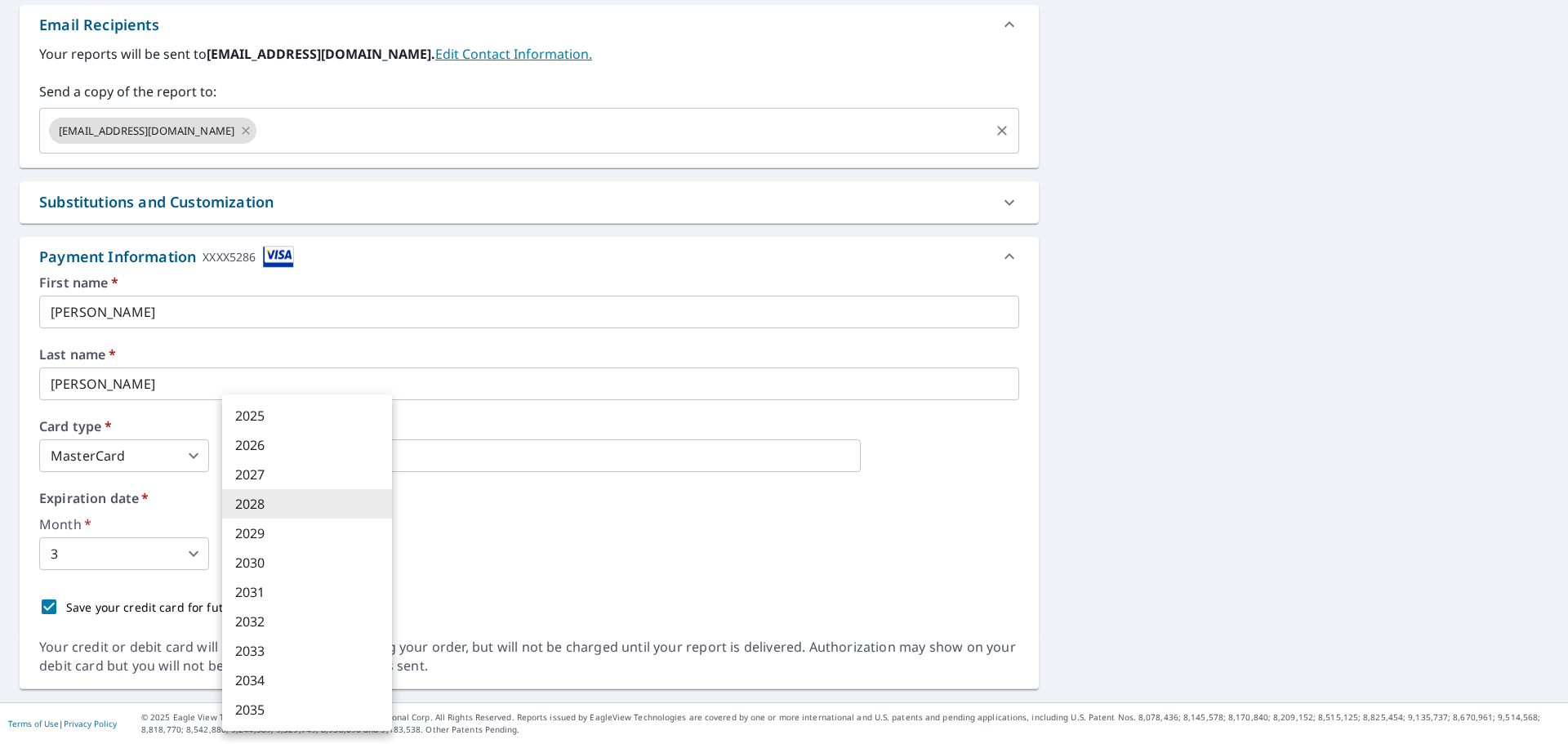
click at [316, 553] on body "HL HL Dashboard Order History Cancel Order HL Dashboard / Finalize Order Finali…" at bounding box center [784, 372] width 1568 height 744
click at [286, 603] on li "2031" at bounding box center [307, 591] width 170 height 30
type input "2031"
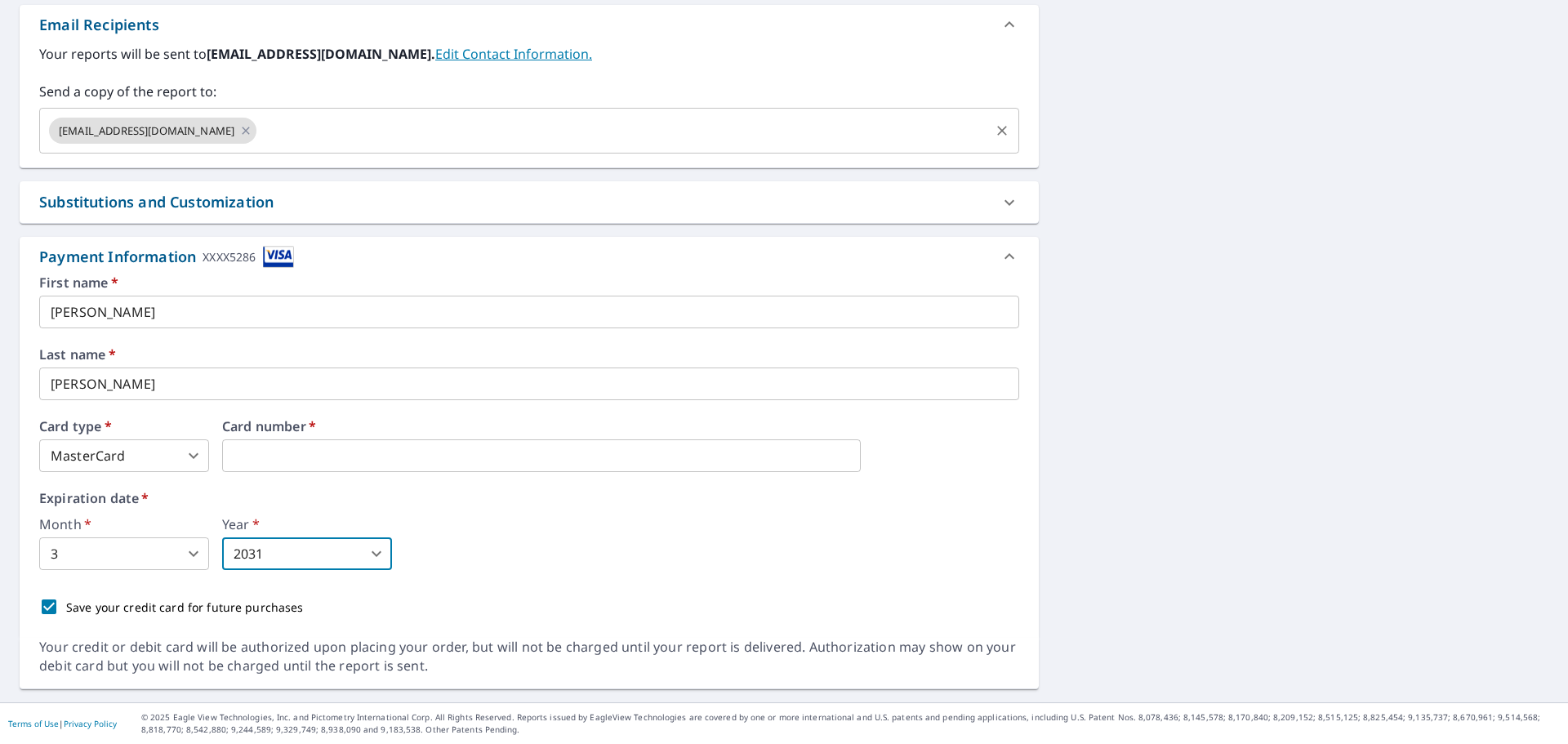
click at [277, 260] on img at bounding box center [278, 256] width 31 height 22
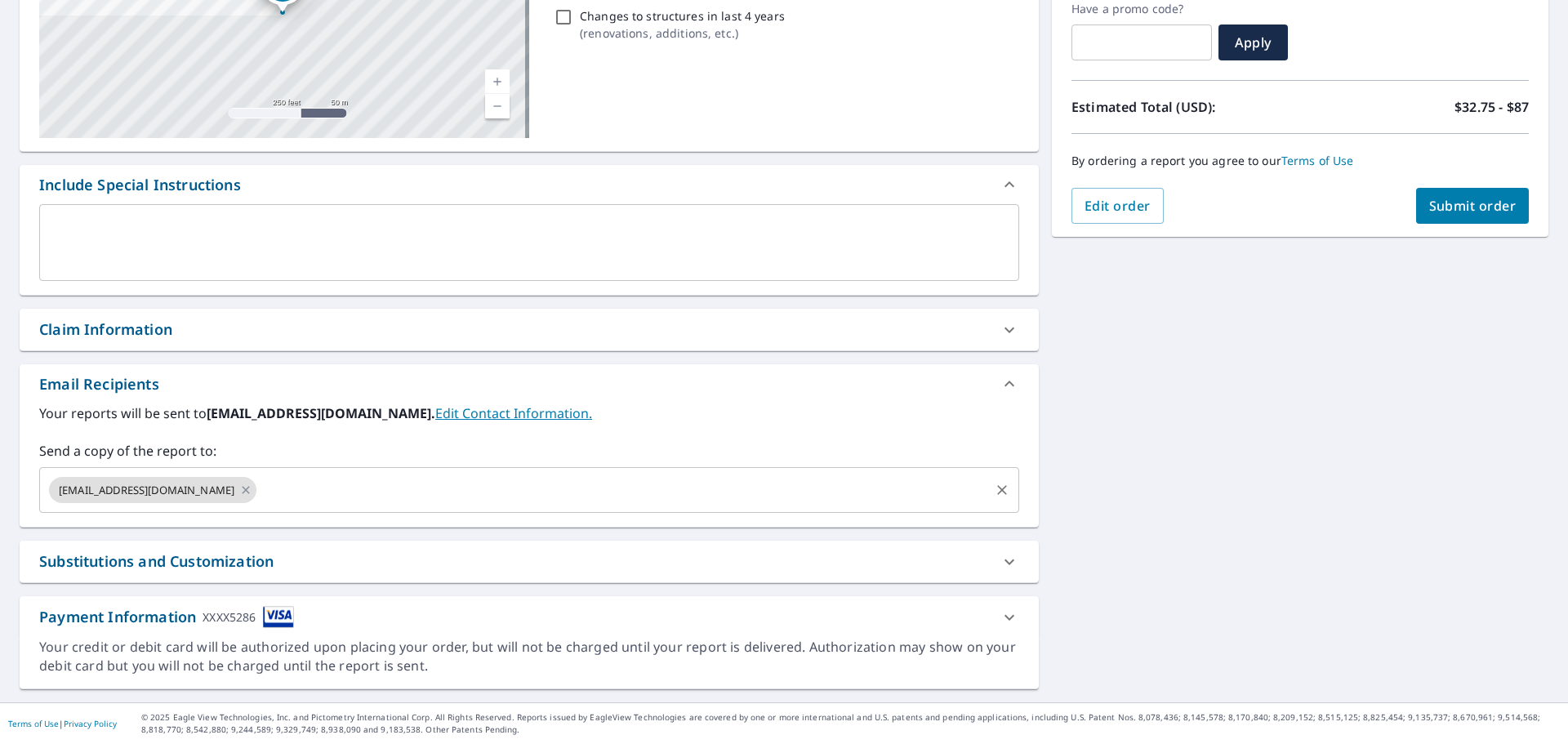
scroll to position [284, 0]
click at [1000, 619] on icon at bounding box center [1010, 618] width 20 height 20
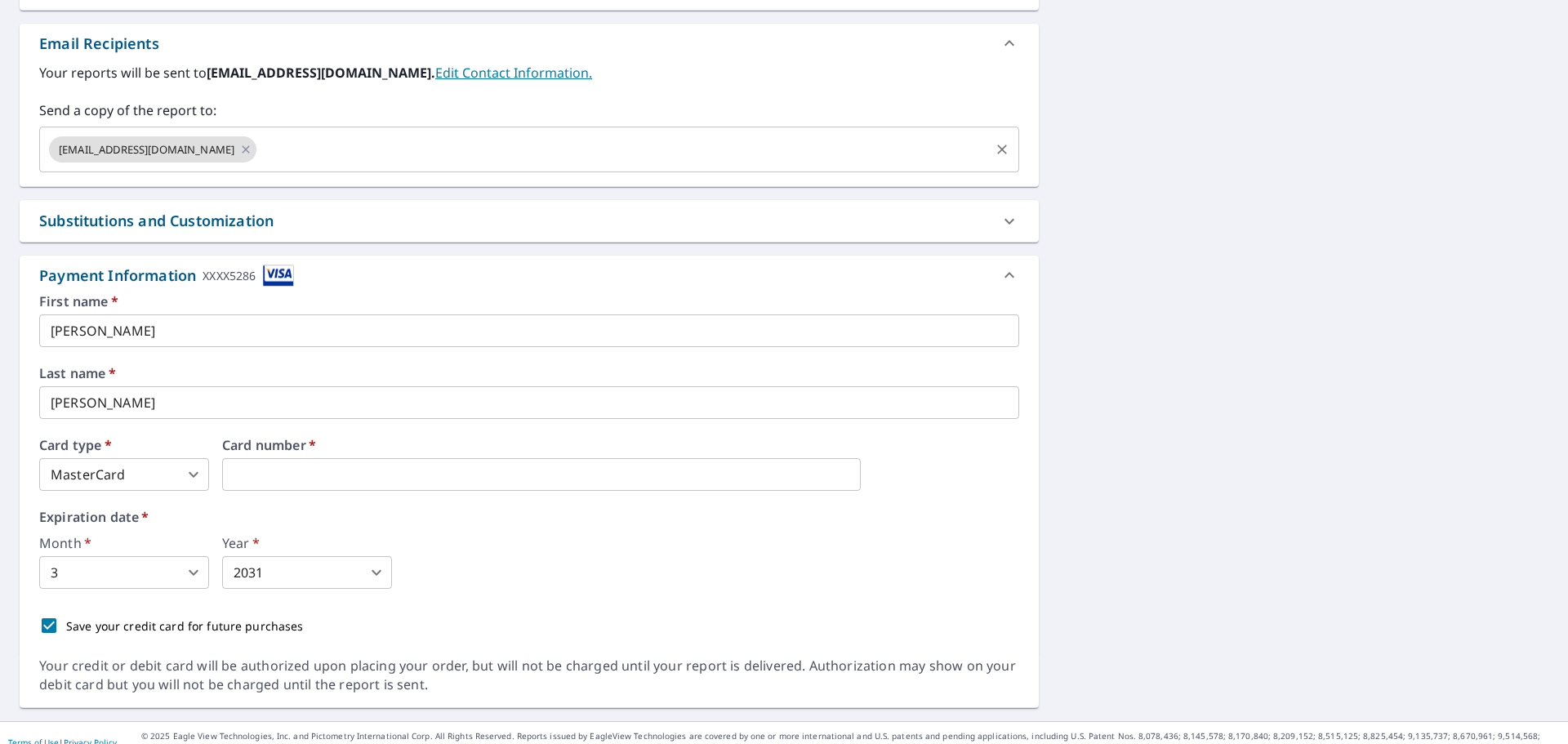
scroll to position [644, 0]
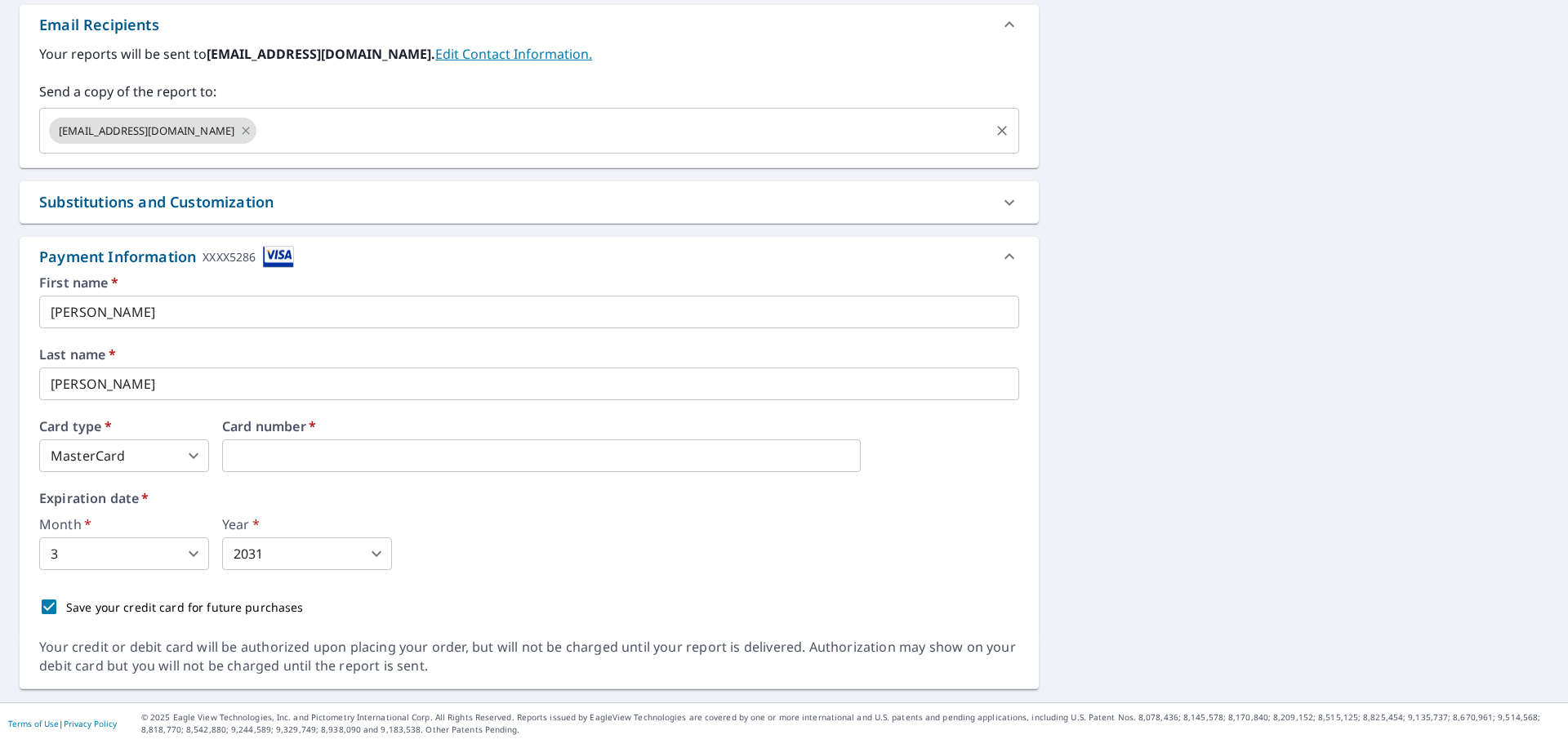
click at [827, 517] on div "Month   * 3 3 ​ Year   * 2031 2031 ​" at bounding box center [528, 544] width 980 height 52
click at [789, 543] on div "Month   * 3 3 ​ Year   * 2031 2031 ​" at bounding box center [528, 544] width 980 height 52
click at [378, 592] on div "Save your credit card for future purchases" at bounding box center [528, 607] width 980 height 34
click at [1000, 252] on icon at bounding box center [1010, 256] width 20 height 20
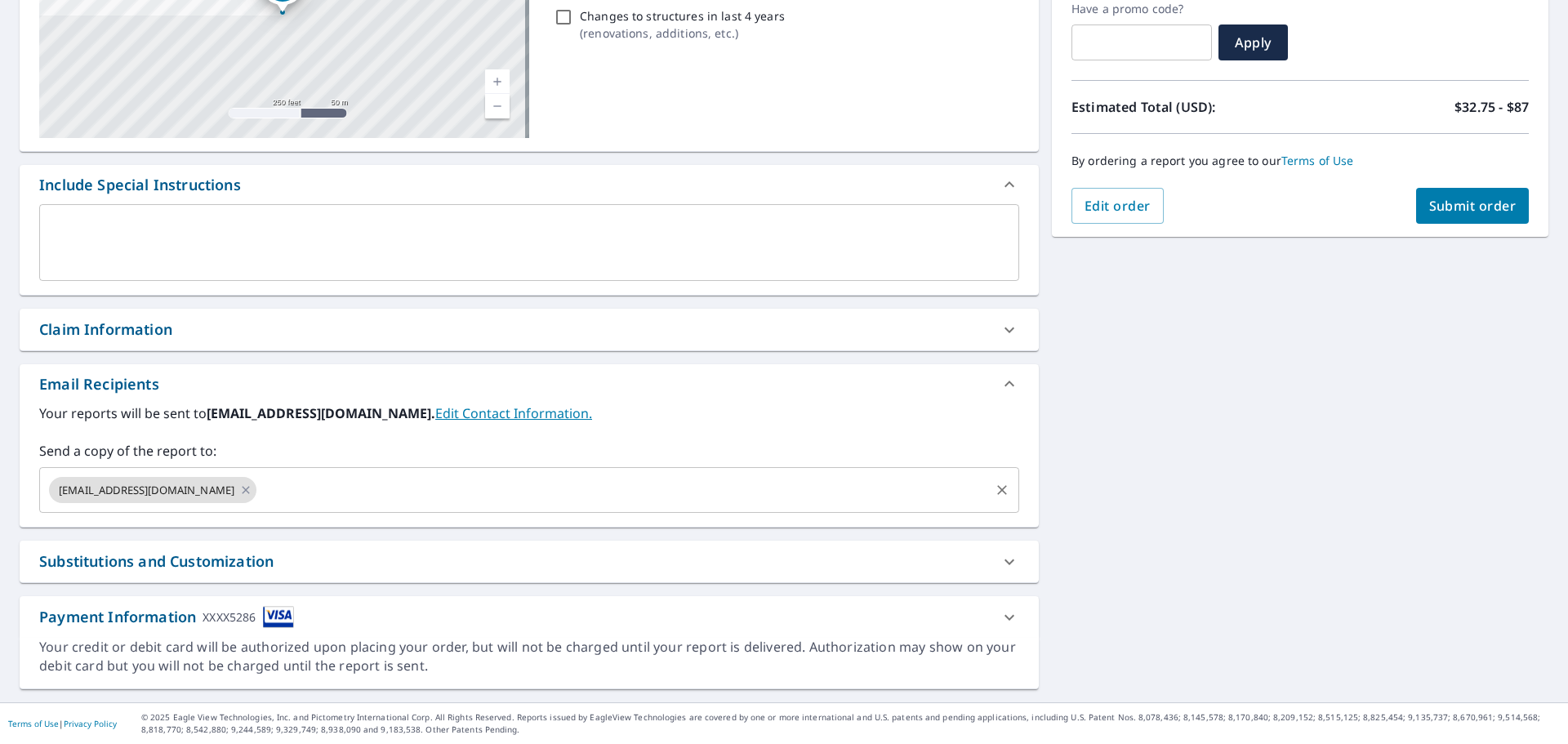
scroll to position [284, 0]
click at [999, 637] on div "Your credit or debit card will be authorized upon placing your order, but will …" at bounding box center [528, 656] width 980 height 38
click at [1000, 612] on icon at bounding box center [1010, 618] width 20 height 20
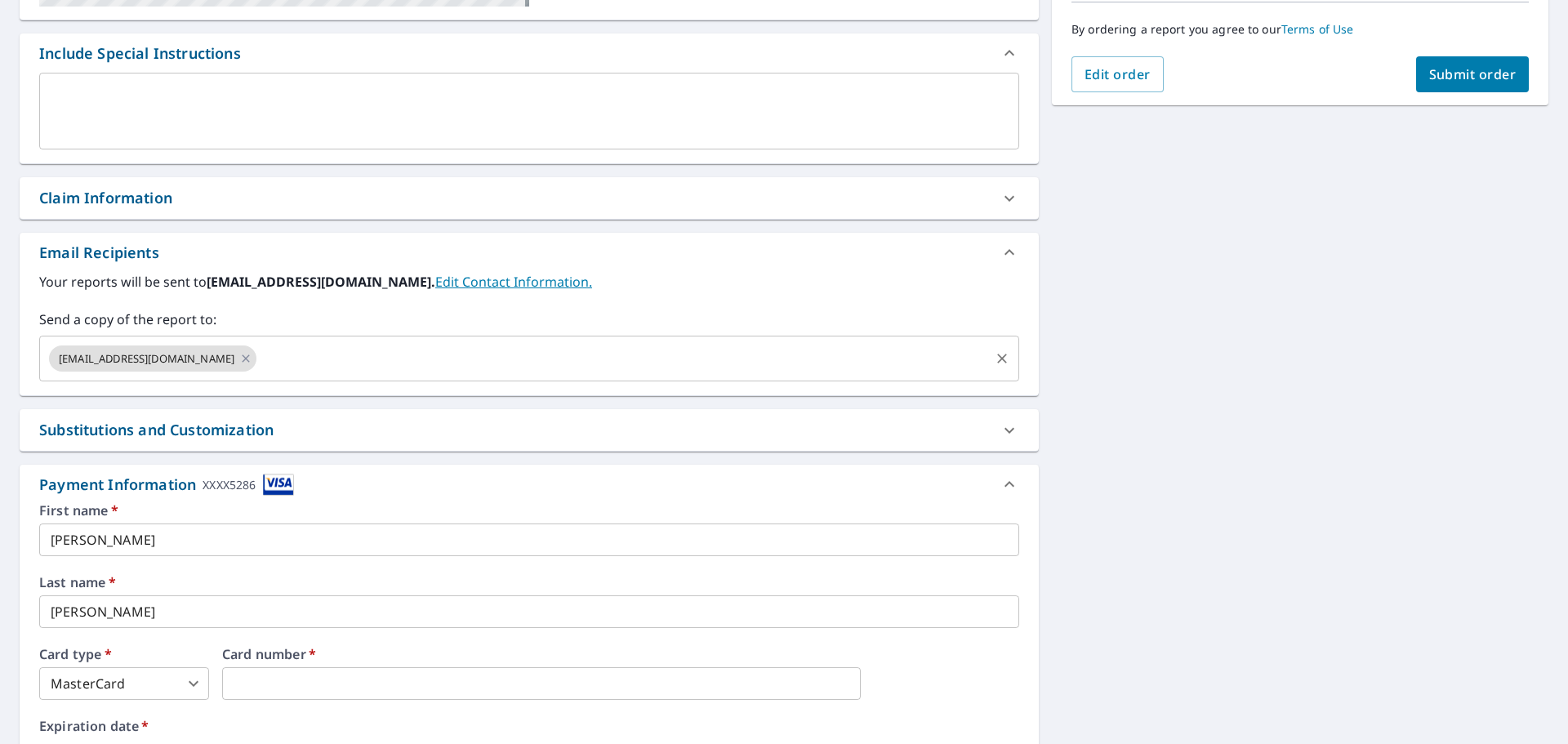
scroll to position [644, 0]
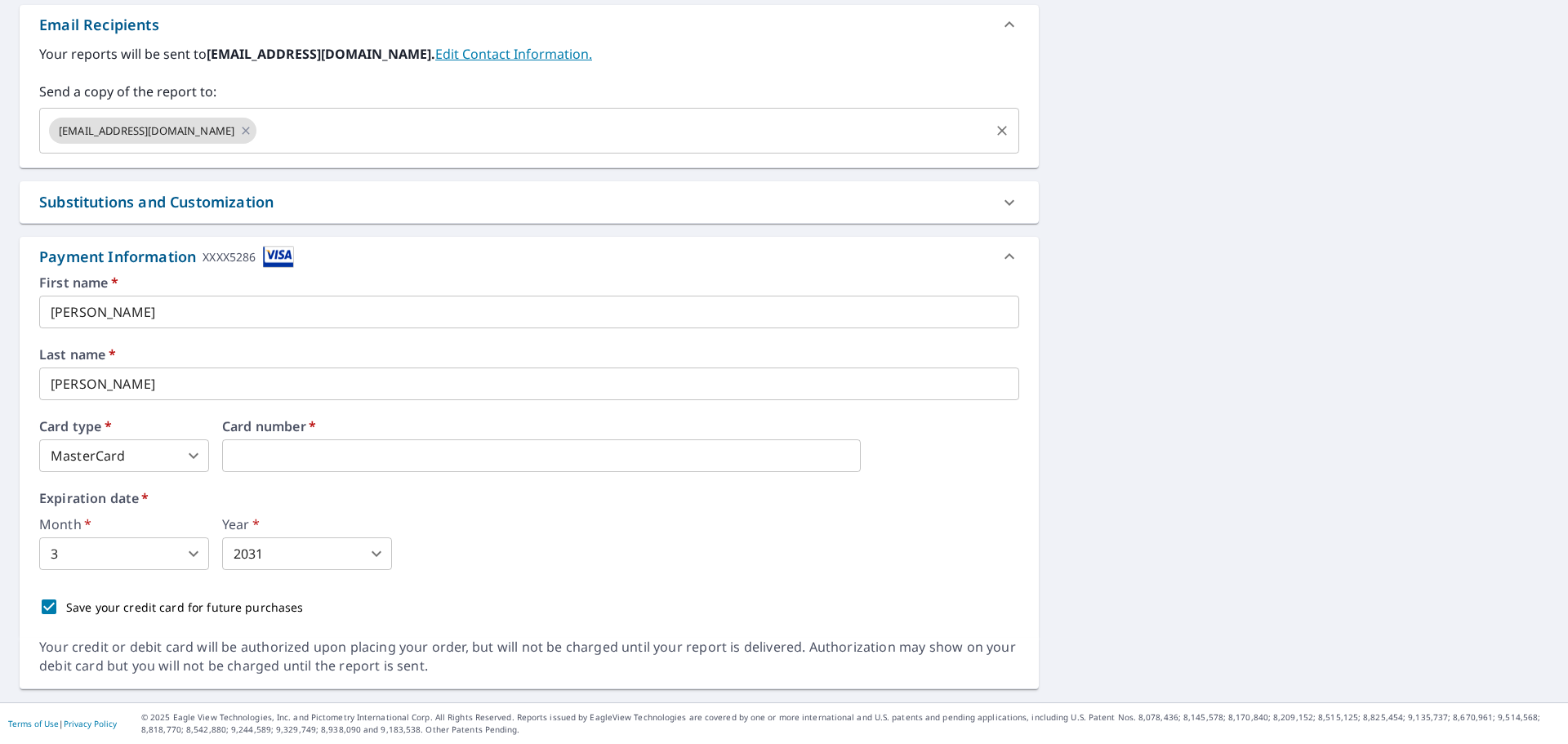
click at [756, 580] on div "First name   * [PERSON_NAME] ​ Last name   * [PERSON_NAME] ​ Card type   * Mast…" at bounding box center [528, 450] width 980 height 348
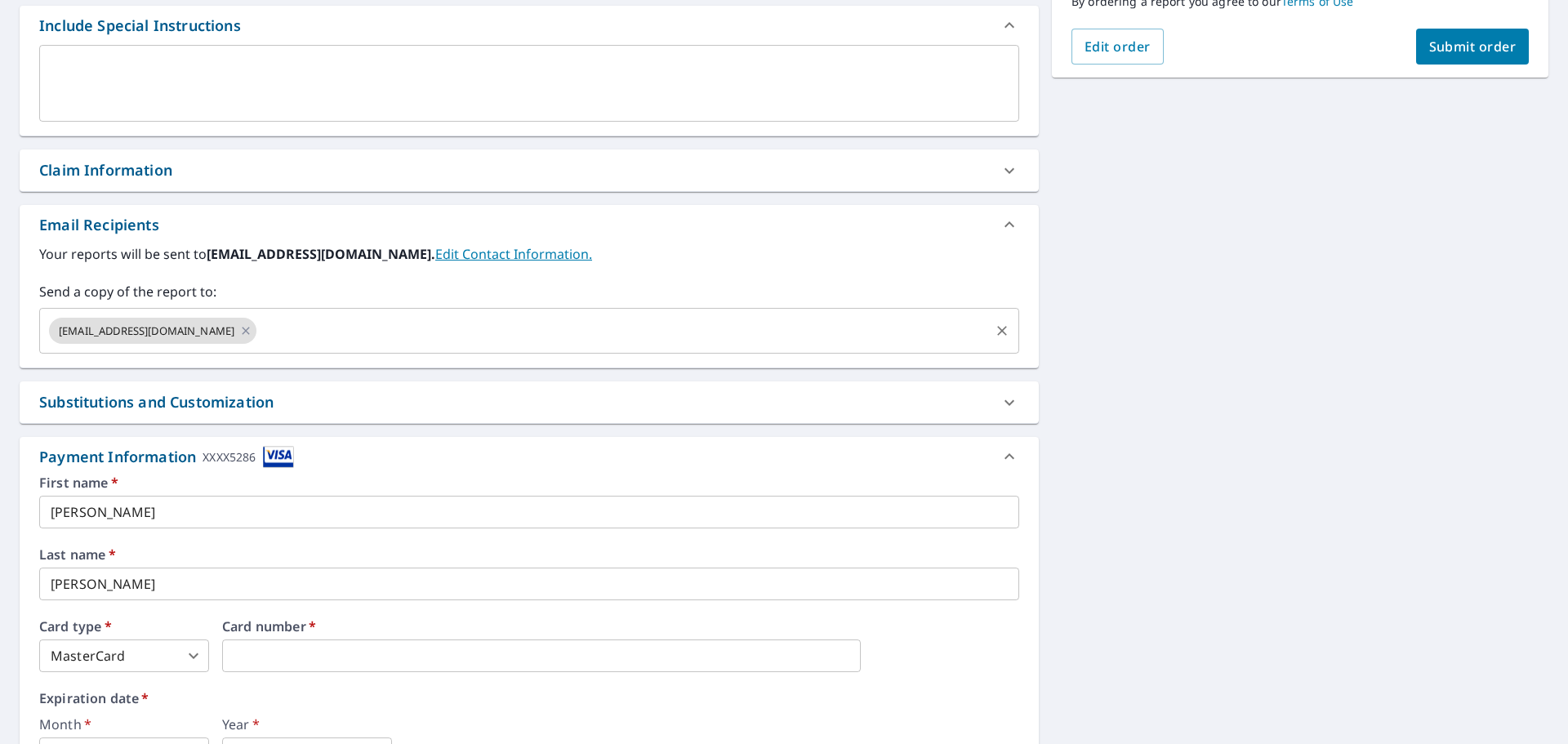
scroll to position [235, 0]
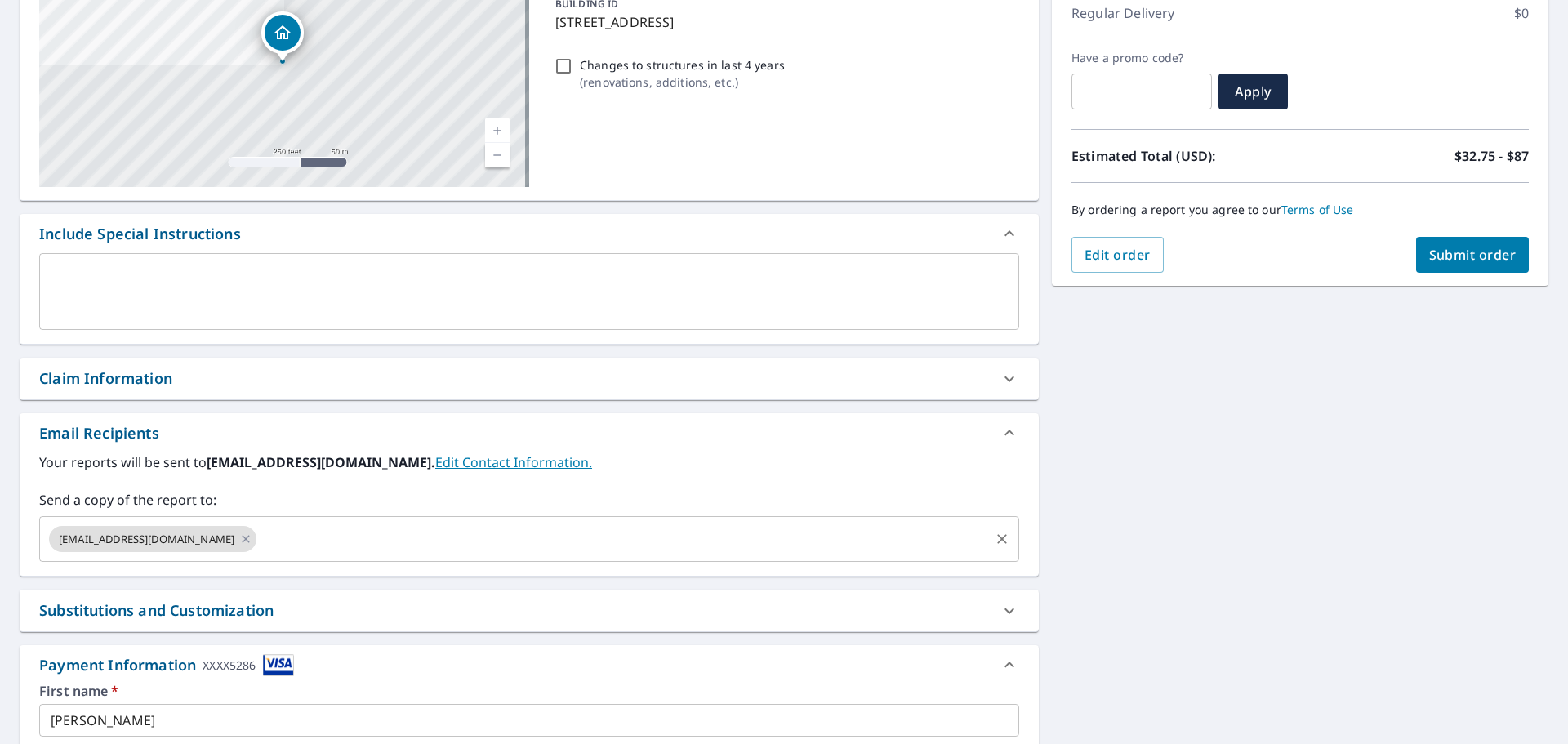
click at [1451, 260] on span "Submit order" at bounding box center [1473, 255] width 88 height 18
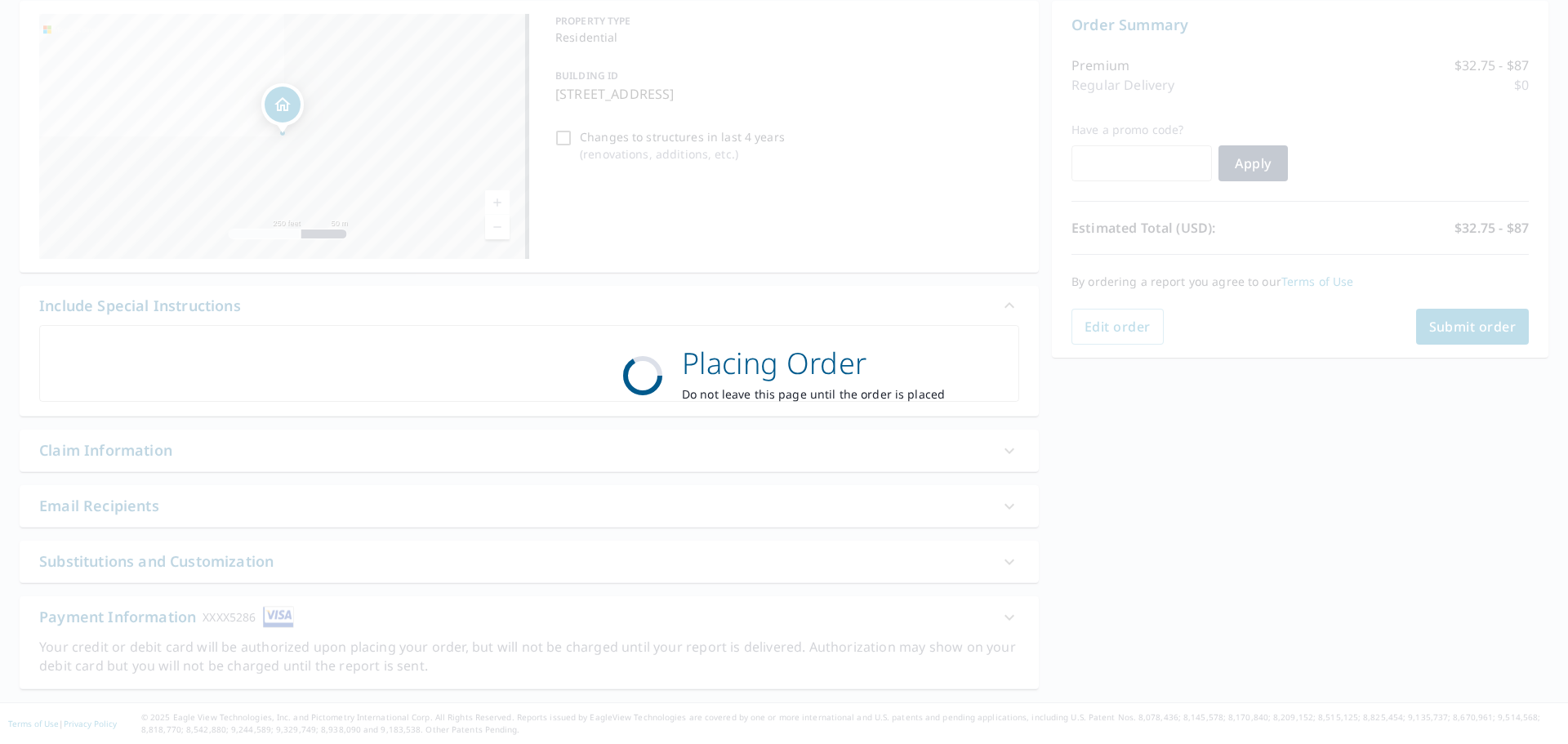
scroll to position [163, 0]
